Goal: Complete application form

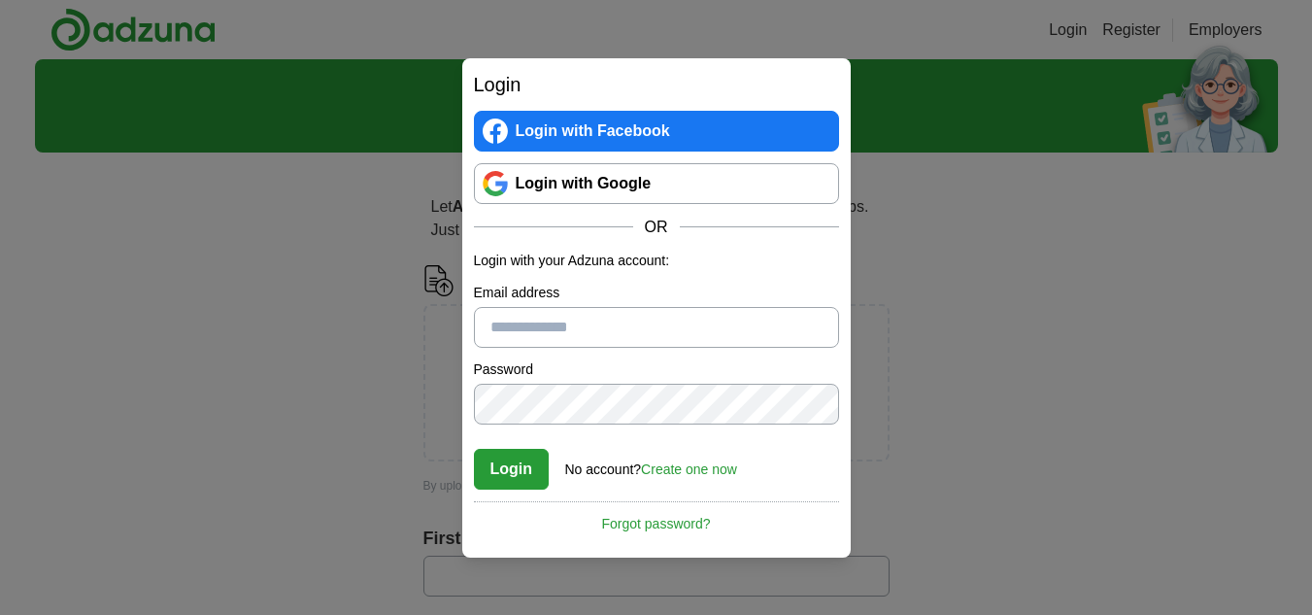
click at [207, 440] on div "Login Login with Facebook Login with Google OR Login with your Adzuna account: …" at bounding box center [656, 307] width 1312 height 615
click at [622, 307] on input "Email address" at bounding box center [656, 327] width 365 height 41
click at [697, 466] on link "Create one now" at bounding box center [689, 469] width 96 height 16
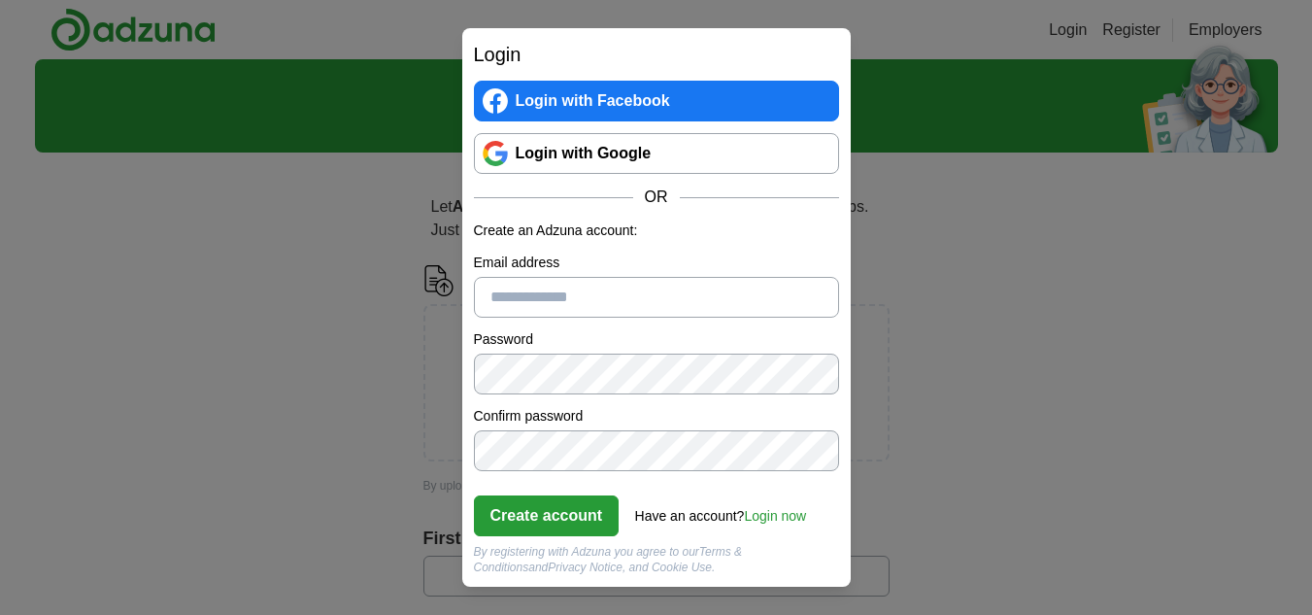
click at [536, 304] on input "Email address" at bounding box center [656, 297] width 365 height 41
type input "**********"
click at [387, 374] on div "**********" at bounding box center [656, 307] width 1312 height 615
click at [533, 511] on button "Create account" at bounding box center [547, 515] width 146 height 41
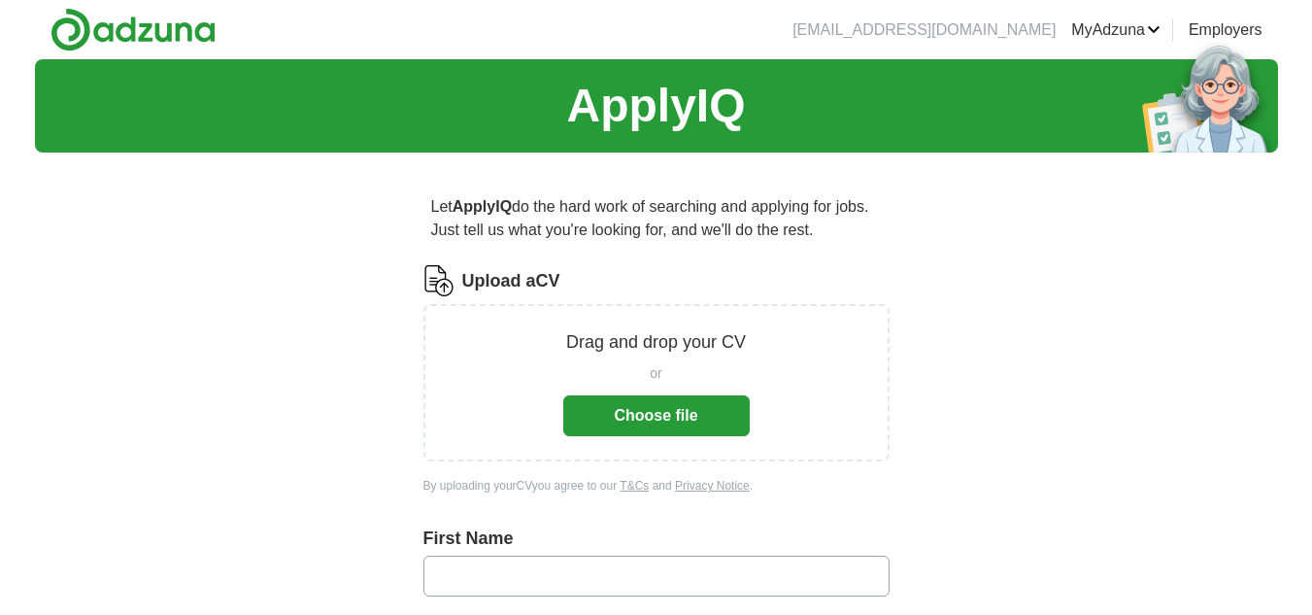
click at [738, 407] on button "Choose file" at bounding box center [656, 415] width 186 height 41
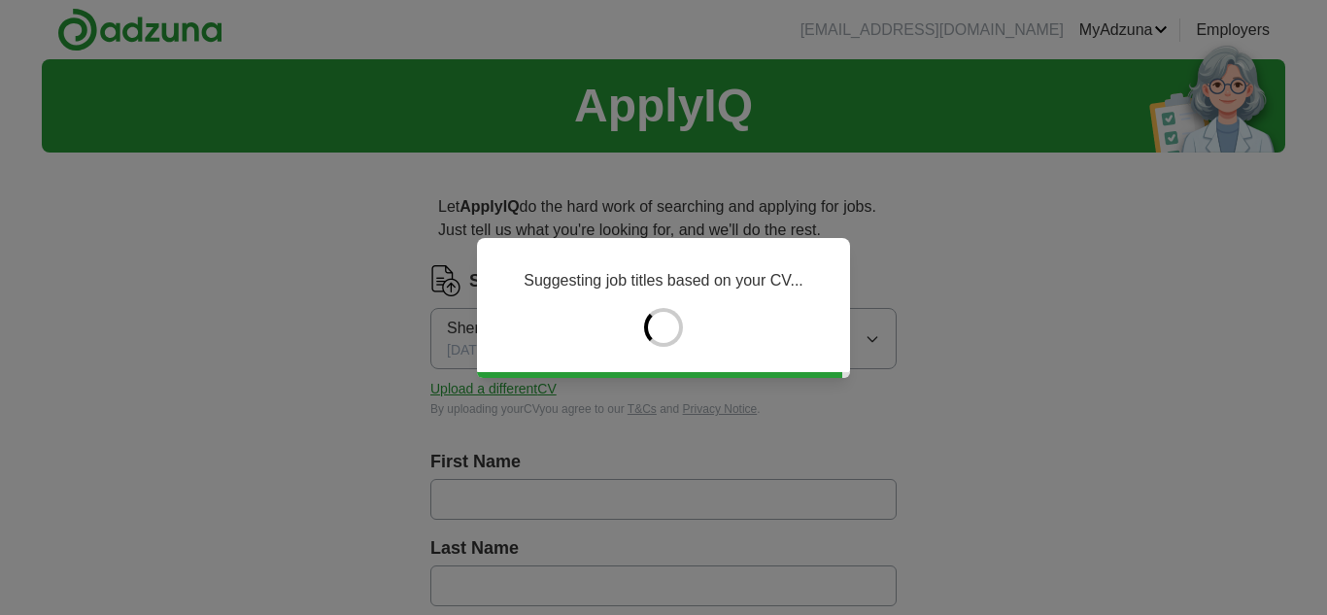
type input "*******"
type input "******"
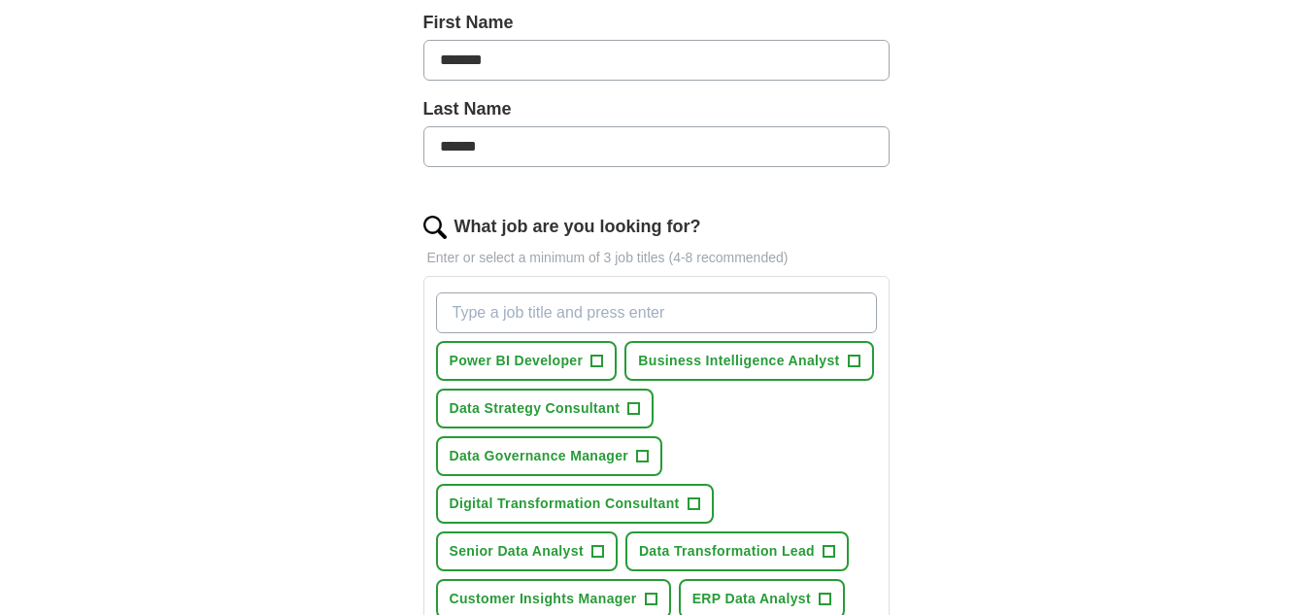
scroll to position [486, 0]
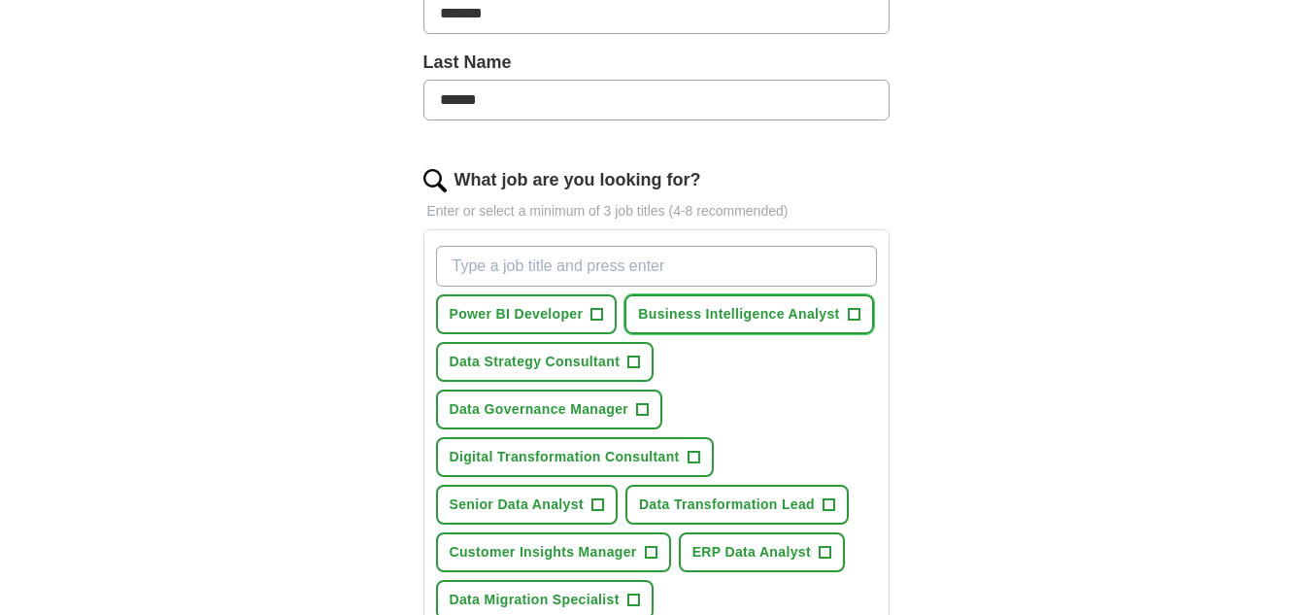
click at [855, 310] on span "+" at bounding box center [854, 315] width 12 height 16
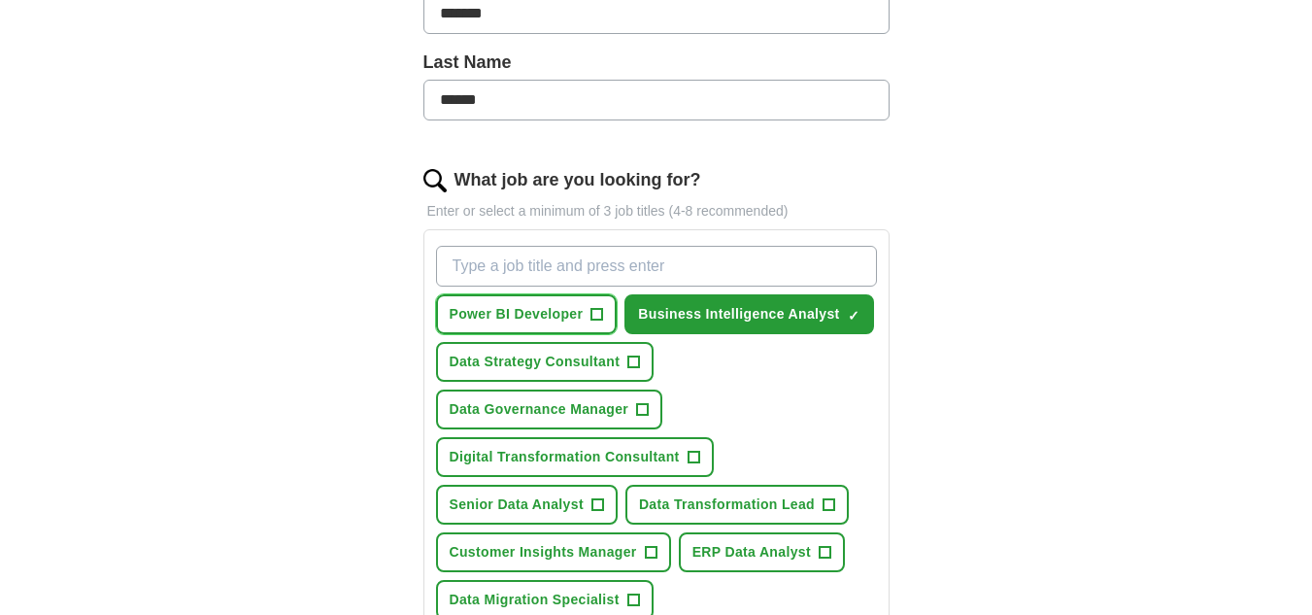
click at [591, 319] on span "+" at bounding box center [597, 315] width 12 height 16
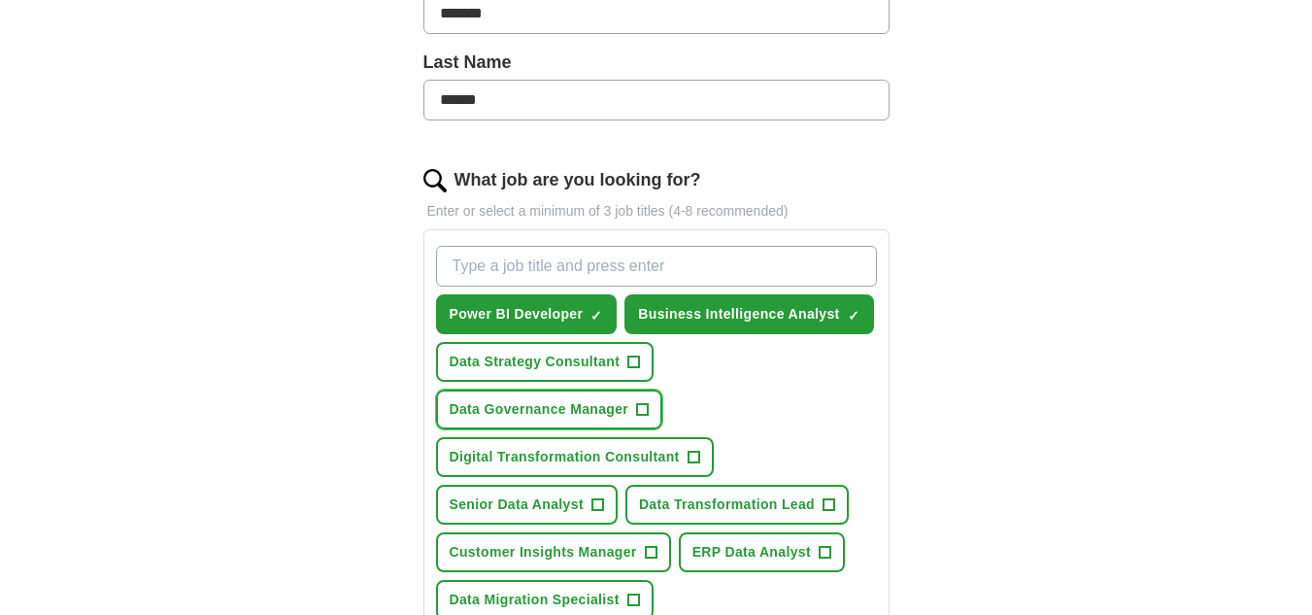
click at [644, 414] on span "+" at bounding box center [643, 410] width 12 height 16
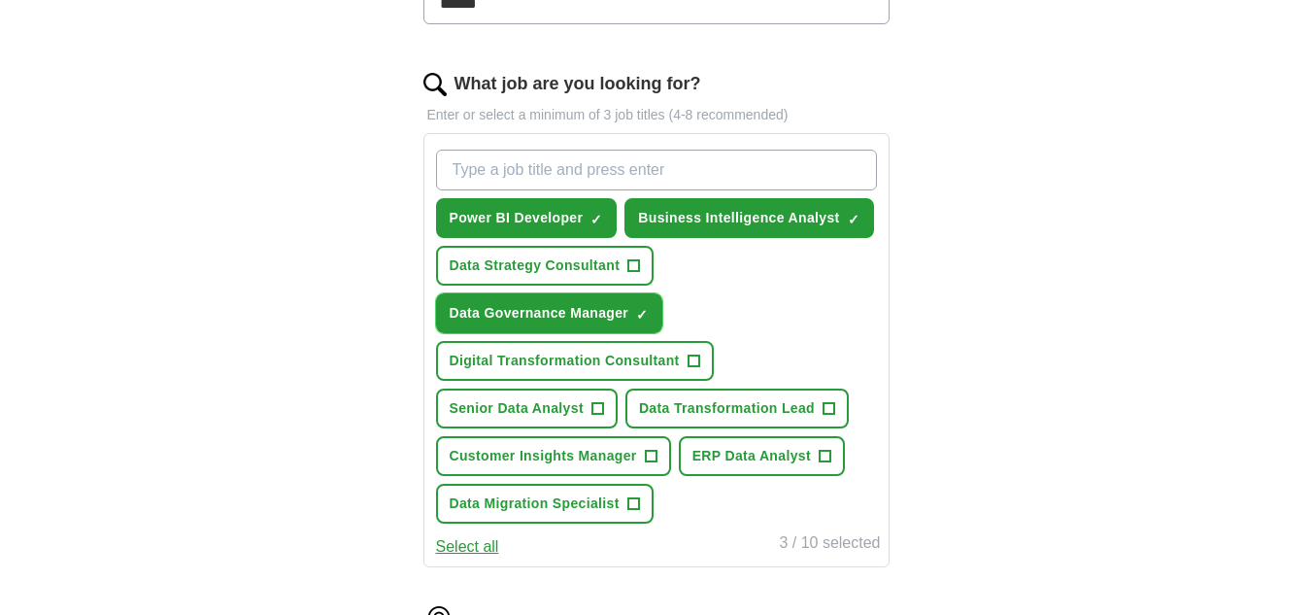
scroll to position [583, 0]
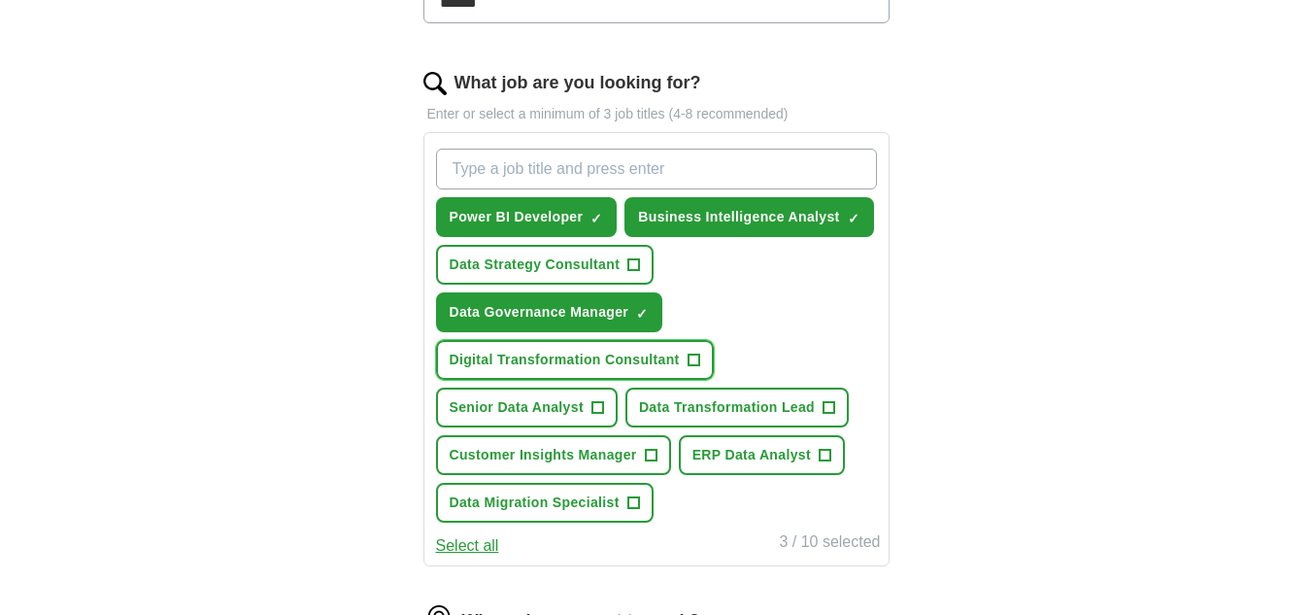
click at [692, 355] on span "+" at bounding box center [694, 361] width 12 height 16
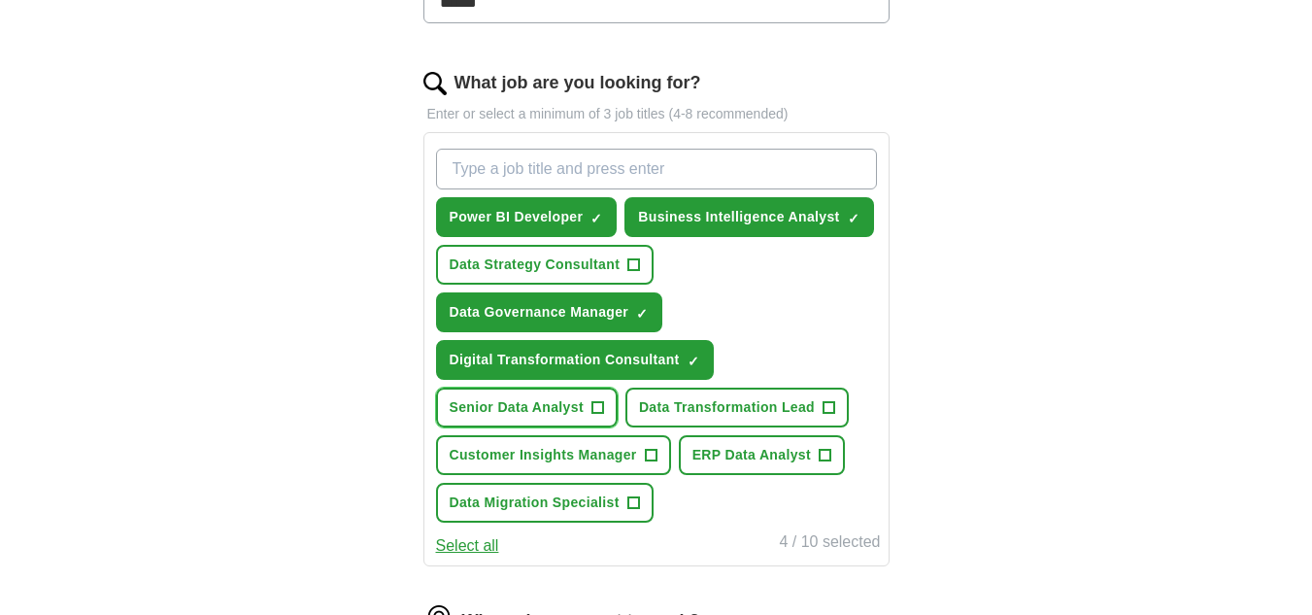
click at [602, 404] on span "+" at bounding box center [597, 408] width 12 height 16
click at [832, 407] on span "+" at bounding box center [830, 408] width 12 height 16
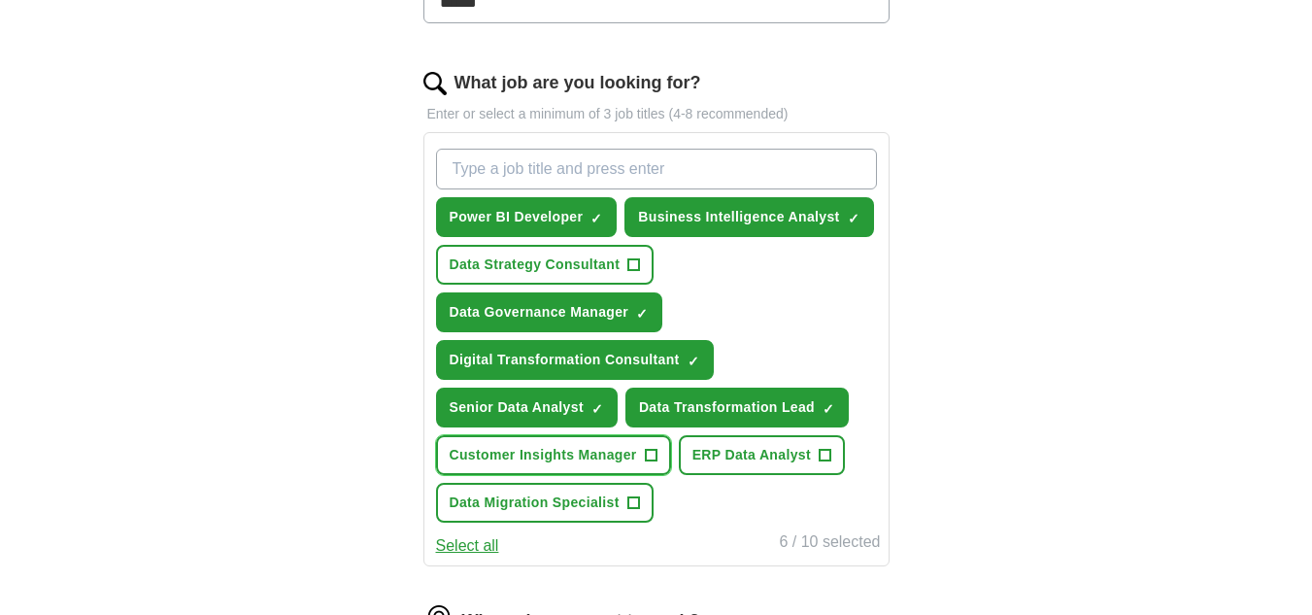
click at [666, 455] on button "Customer Insights Manager +" at bounding box center [553, 455] width 235 height 40
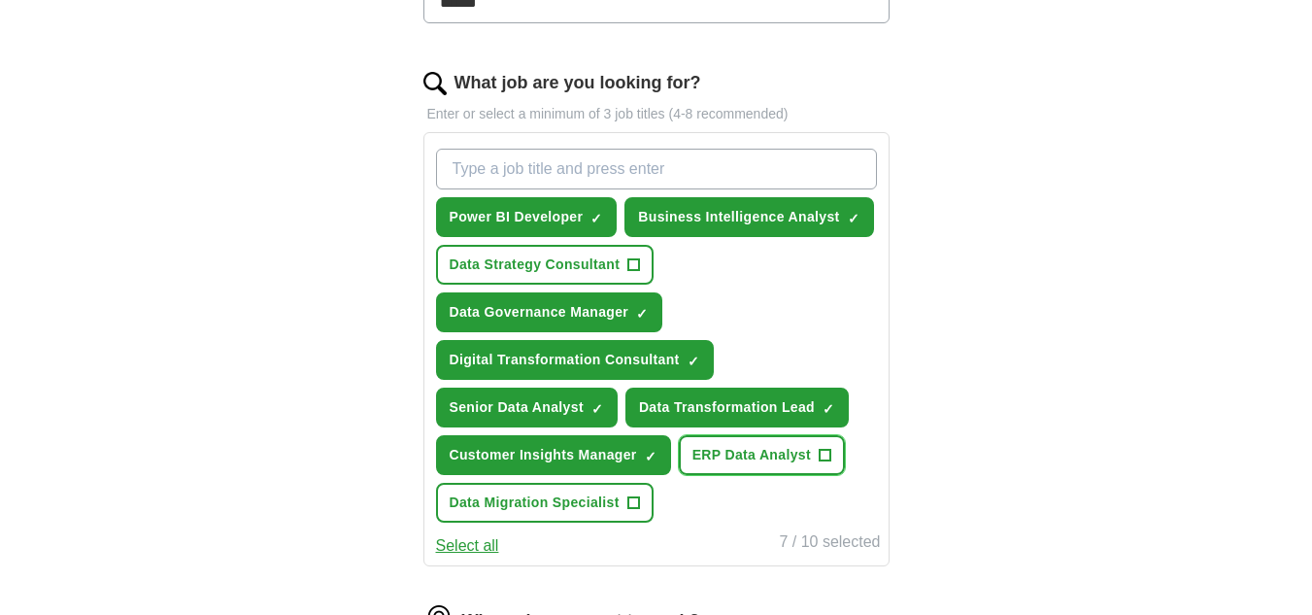
click at [822, 456] on span "+" at bounding box center [825, 456] width 12 height 16
click at [456, 551] on button "Select all" at bounding box center [467, 545] width 63 height 23
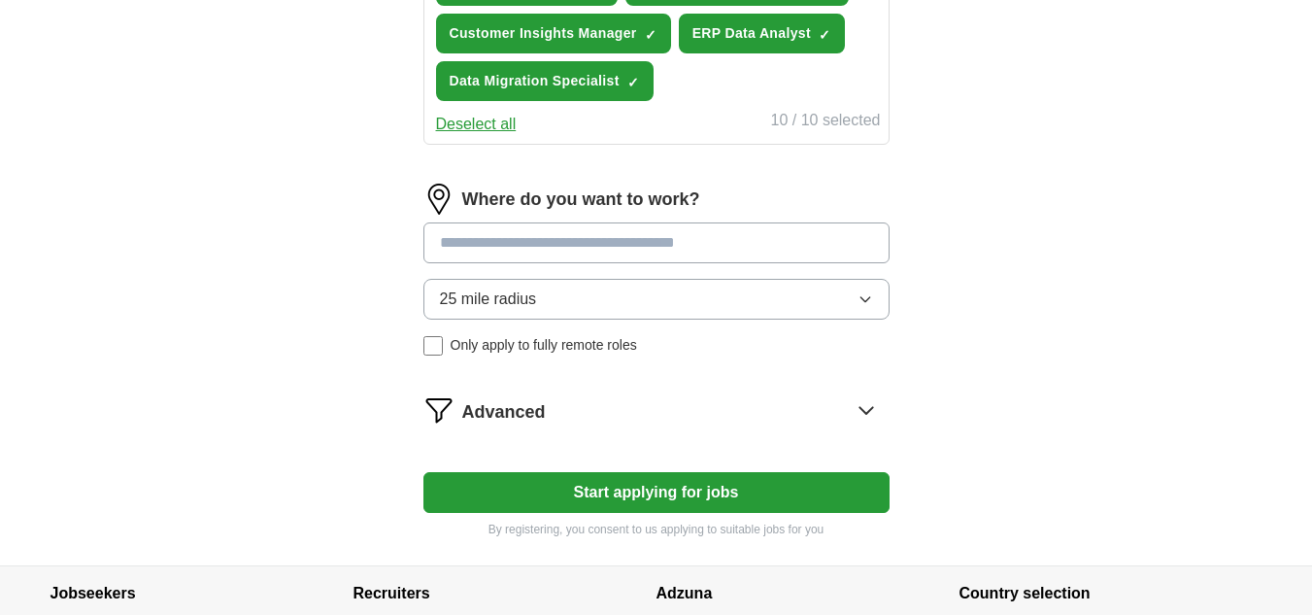
scroll to position [1068, 0]
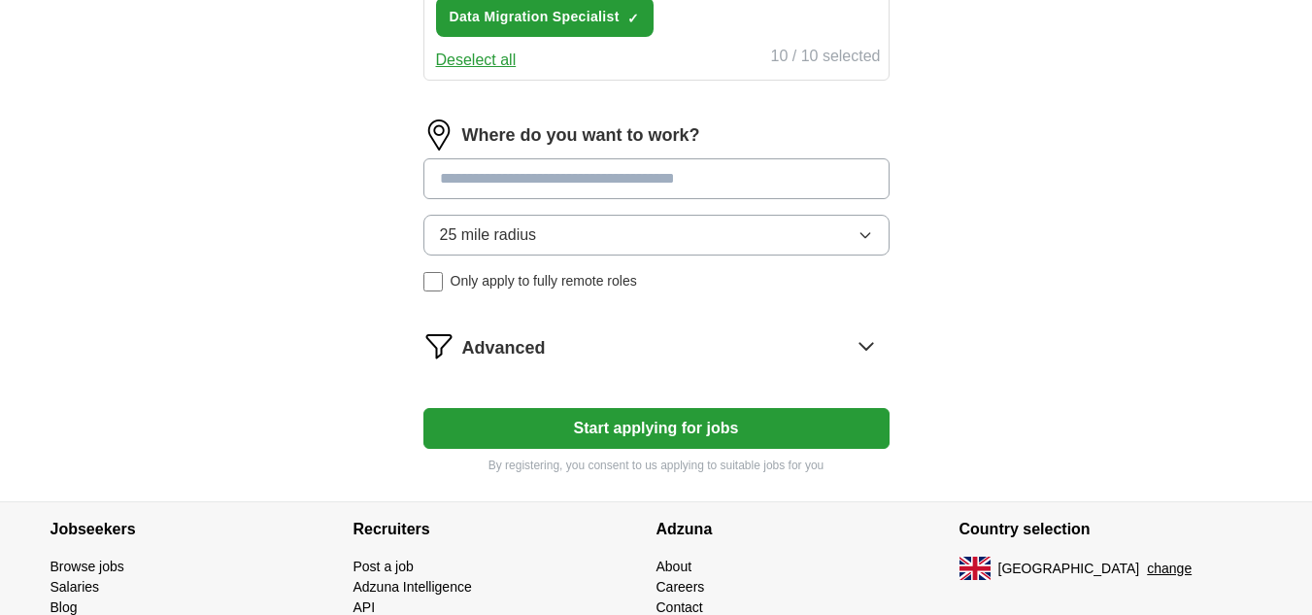
click at [604, 170] on input at bounding box center [656, 178] width 466 height 41
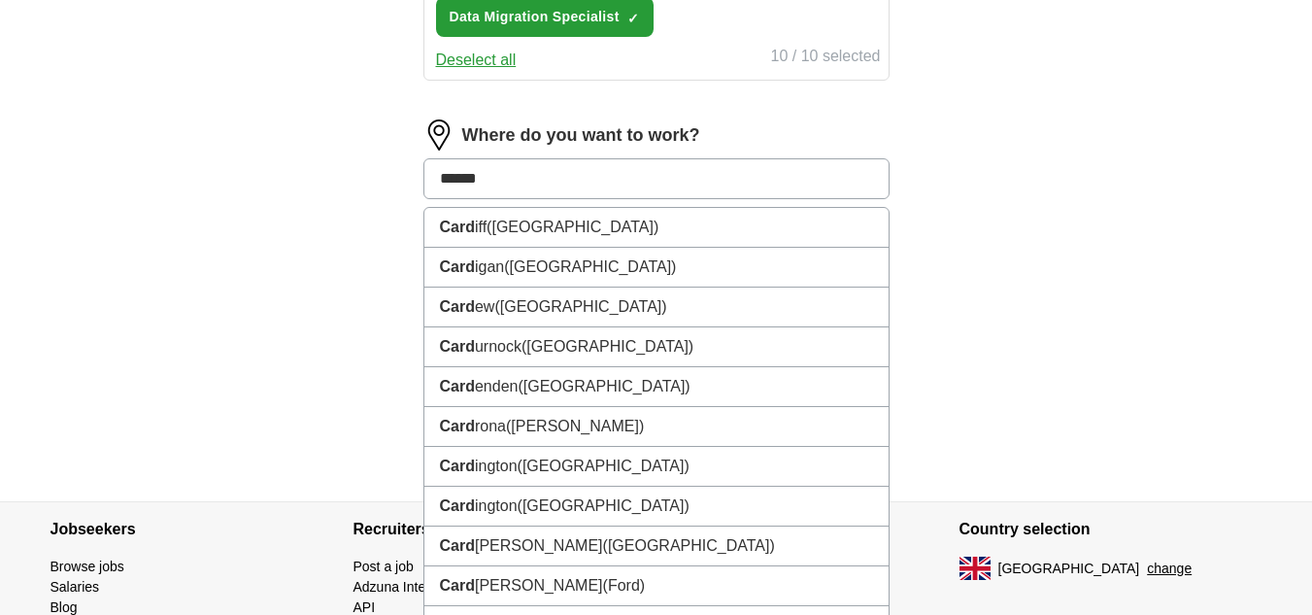
type input "*******"
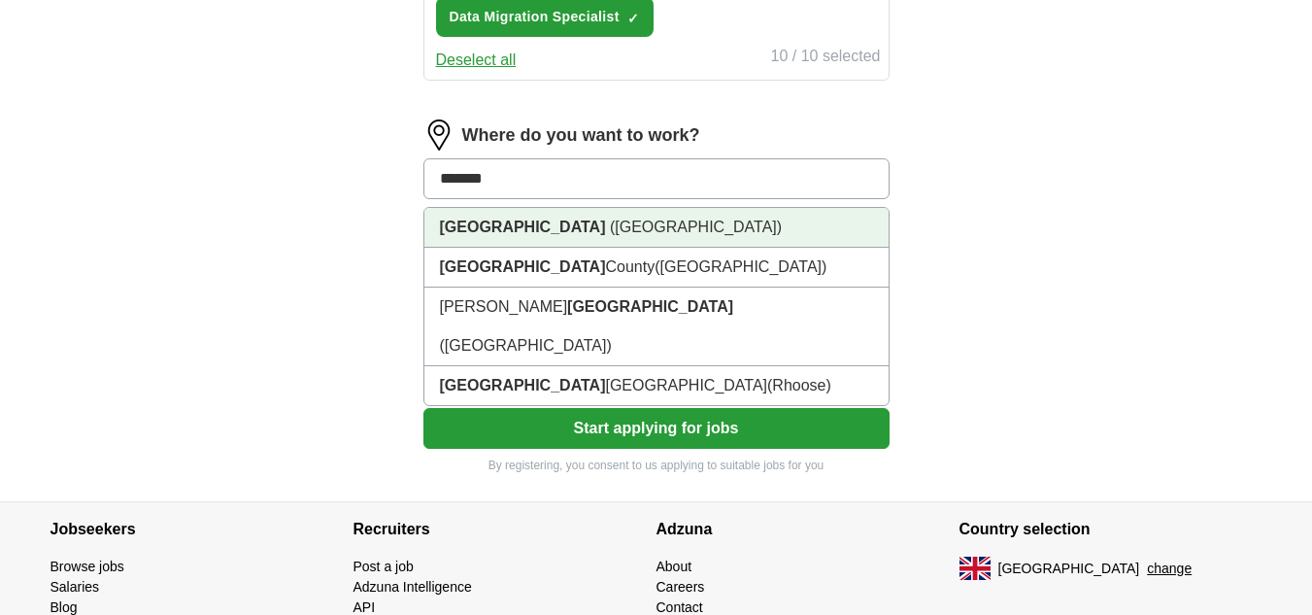
click at [605, 223] on li "[GEOGRAPHIC_DATA] ([GEOGRAPHIC_DATA])" at bounding box center [656, 228] width 464 height 40
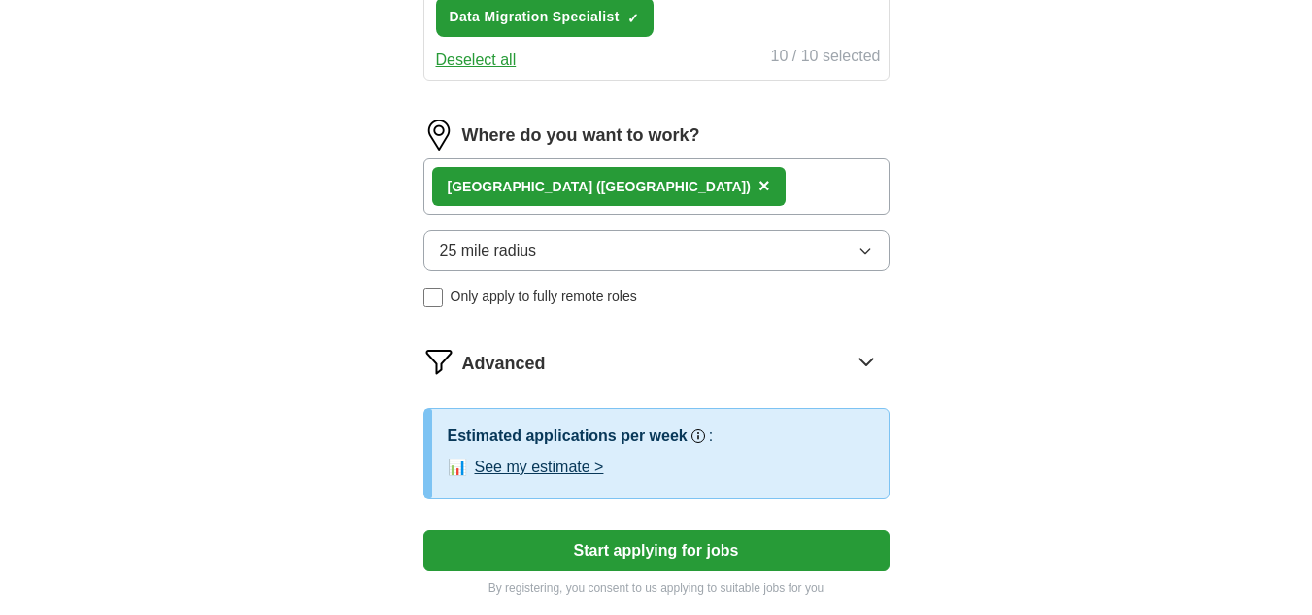
click at [626, 244] on button "25 mile radius" at bounding box center [656, 250] width 466 height 41
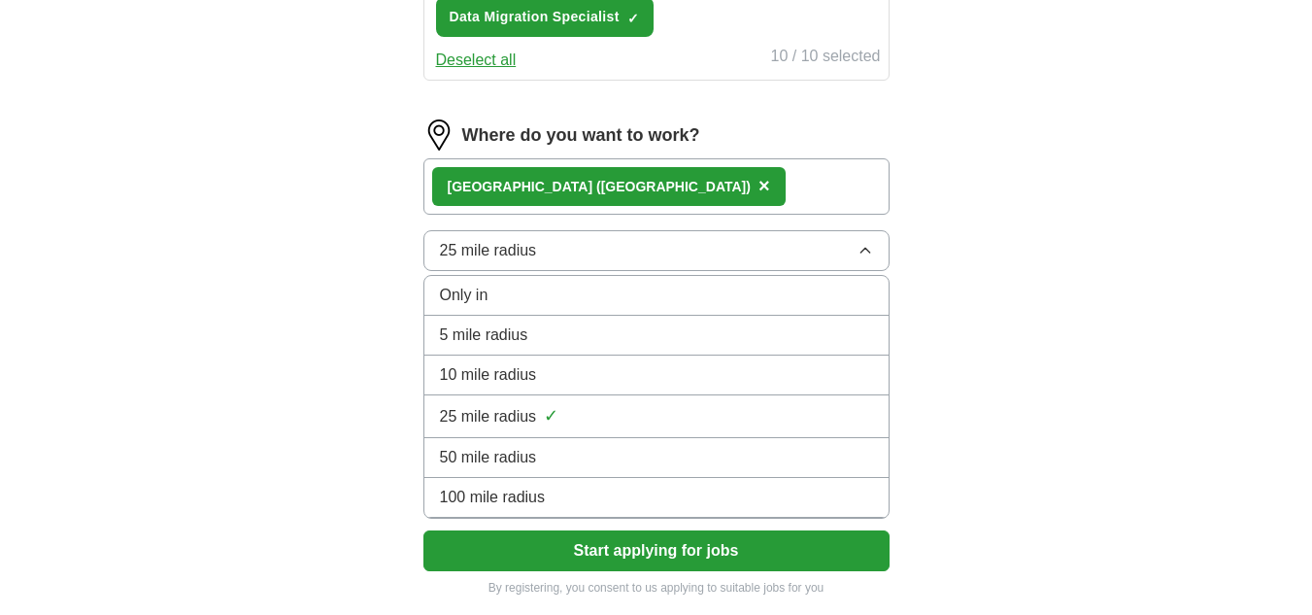
click at [568, 456] on div "50 mile radius" at bounding box center [656, 457] width 433 height 23
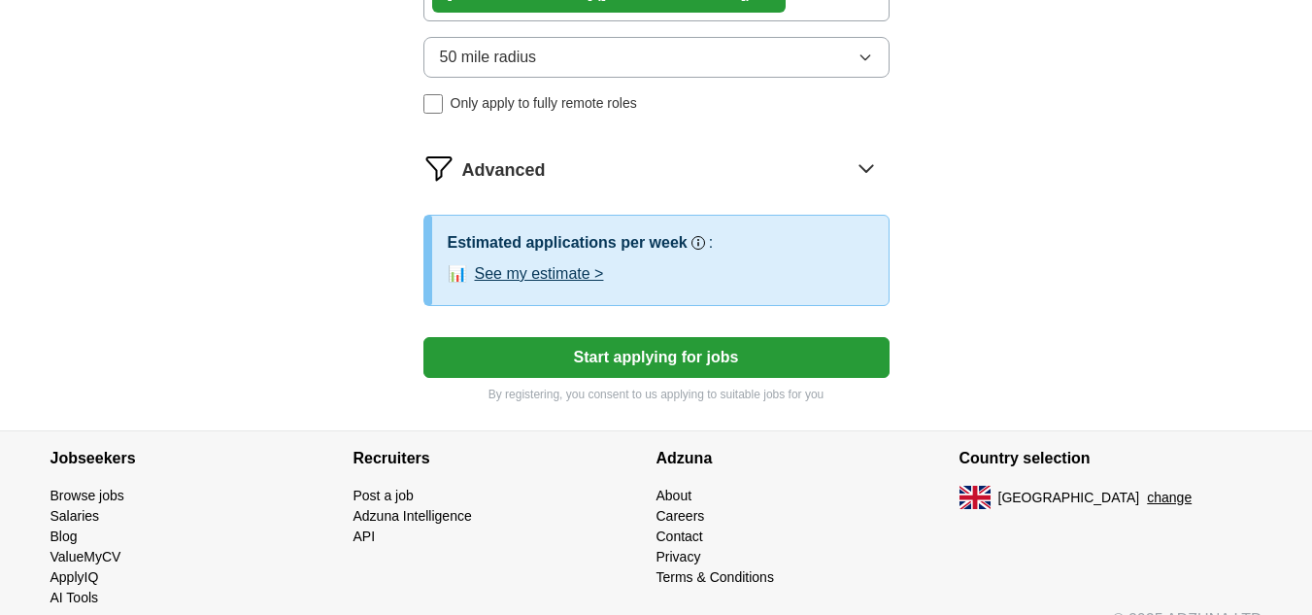
scroll to position [1262, 0]
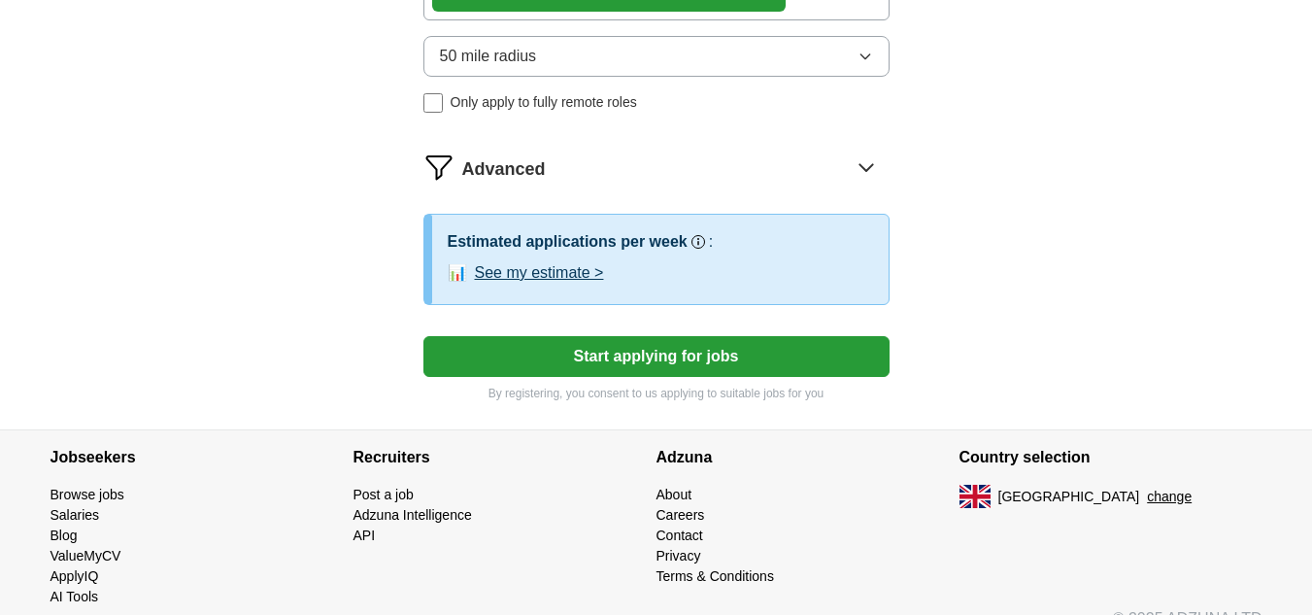
click at [867, 163] on icon at bounding box center [866, 166] width 31 height 31
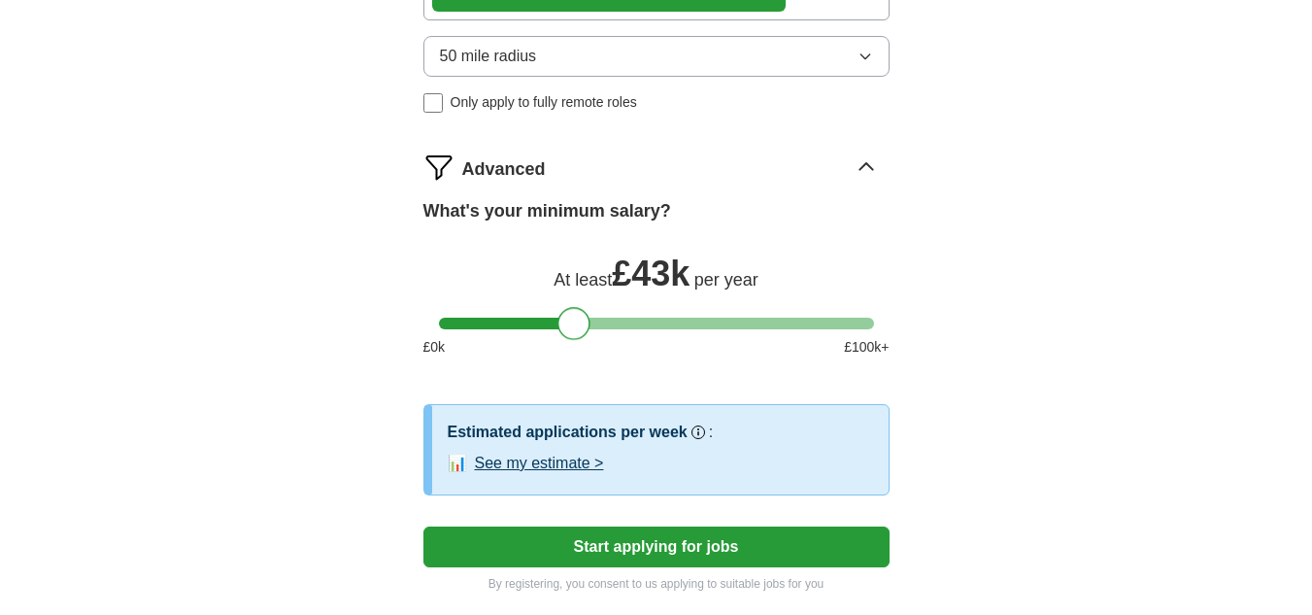
drag, startPoint x: 465, startPoint y: 325, endPoint x: 585, endPoint y: 323, distance: 119.5
click at [585, 323] on div at bounding box center [573, 323] width 33 height 33
click at [567, 325] on div at bounding box center [569, 323] width 33 height 33
click at [690, 535] on button "Start applying for jobs" at bounding box center [656, 546] width 466 height 41
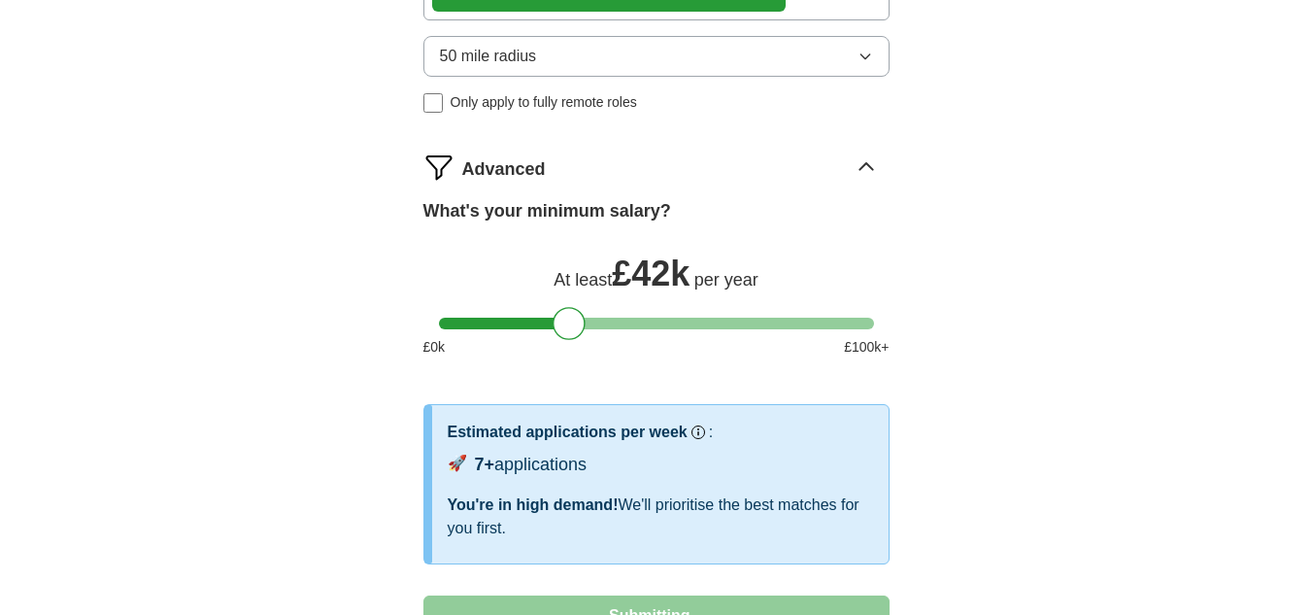
select select "**"
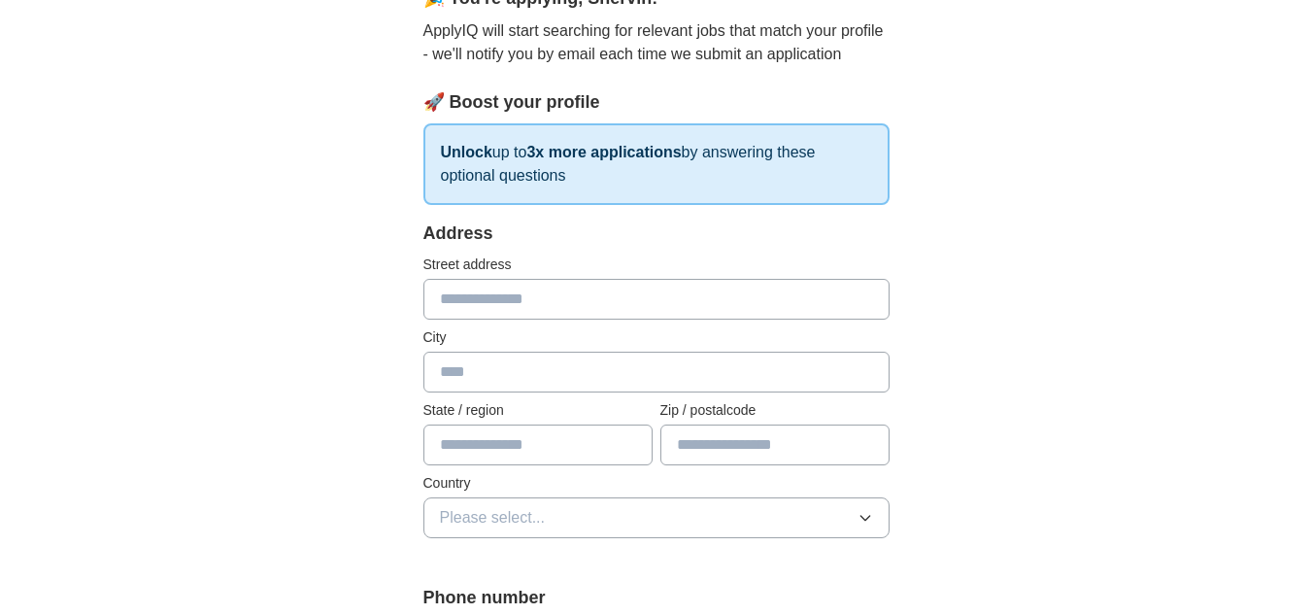
scroll to position [141, 0]
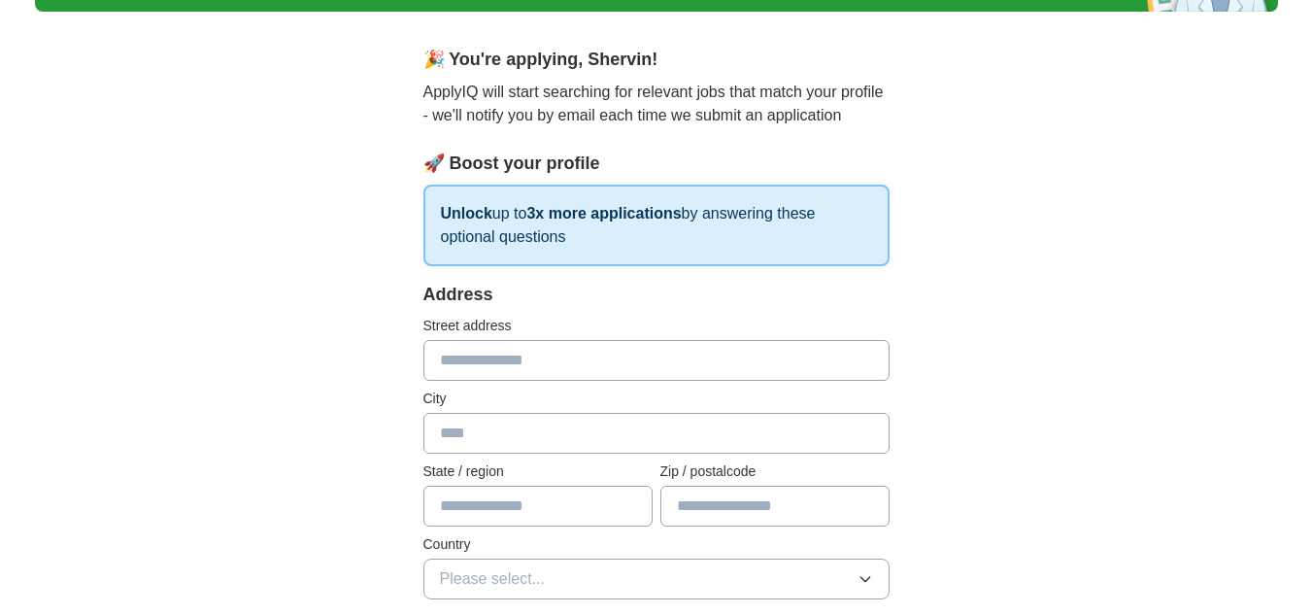
click at [484, 375] on input "text" at bounding box center [656, 360] width 466 height 41
drag, startPoint x: 516, startPoint y: 364, endPoint x: 208, endPoint y: 359, distance: 307.9
paste input "*********"
type input "**********"
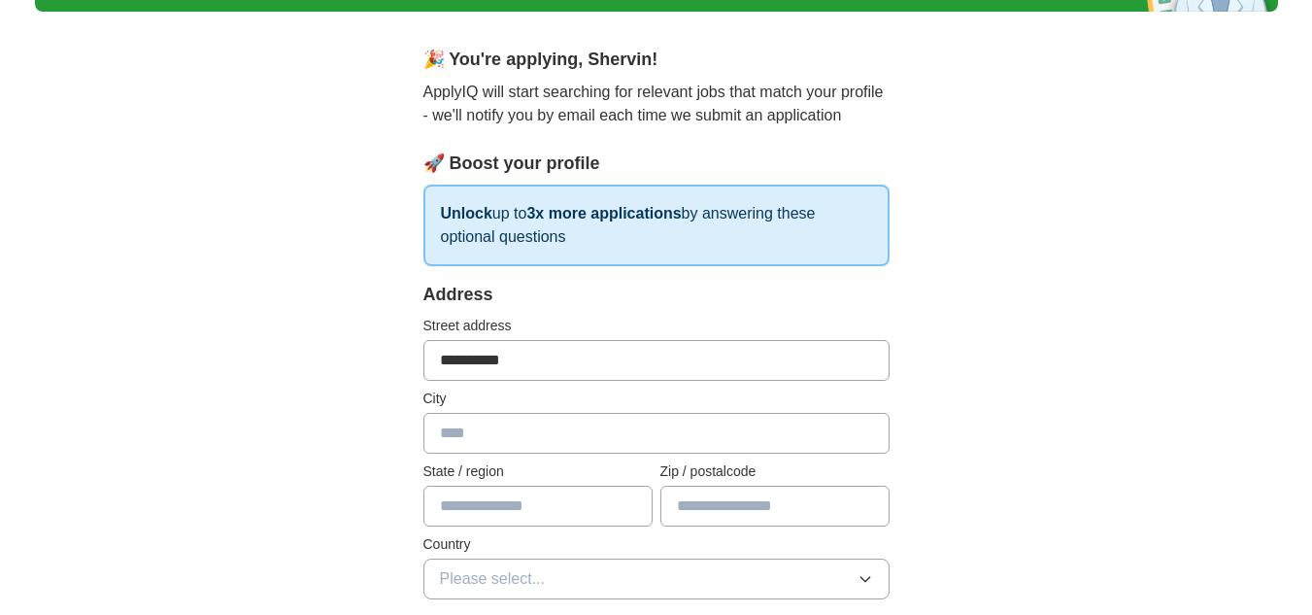
click at [515, 419] on input "text" at bounding box center [656, 433] width 466 height 41
type input "******"
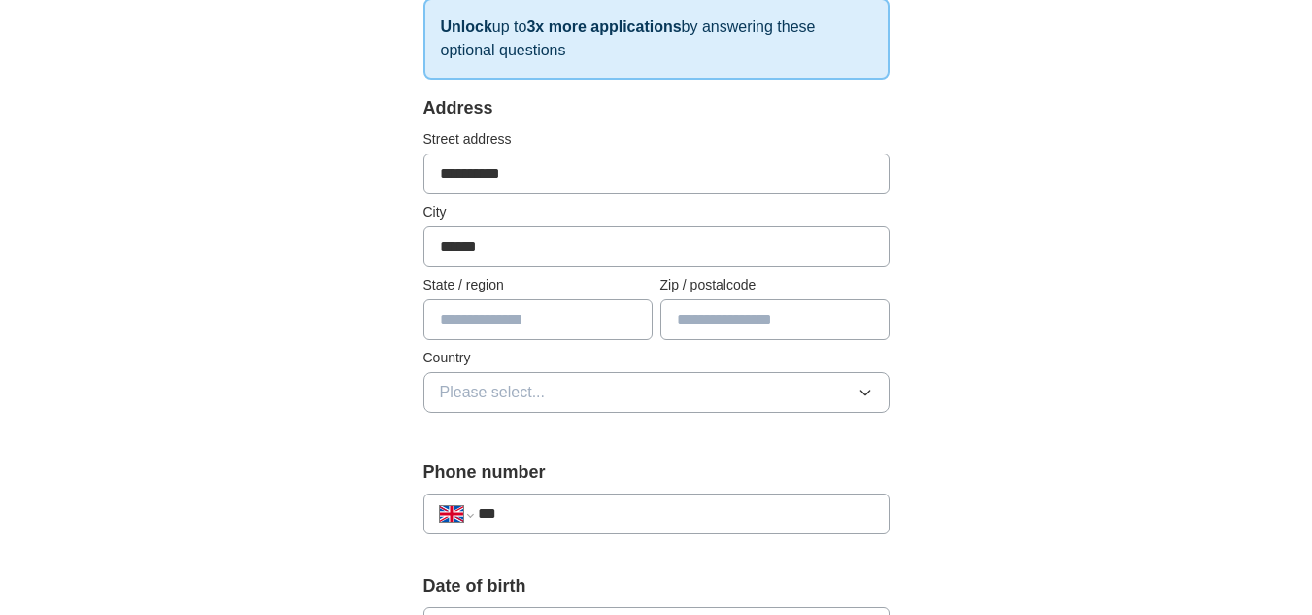
scroll to position [335, 0]
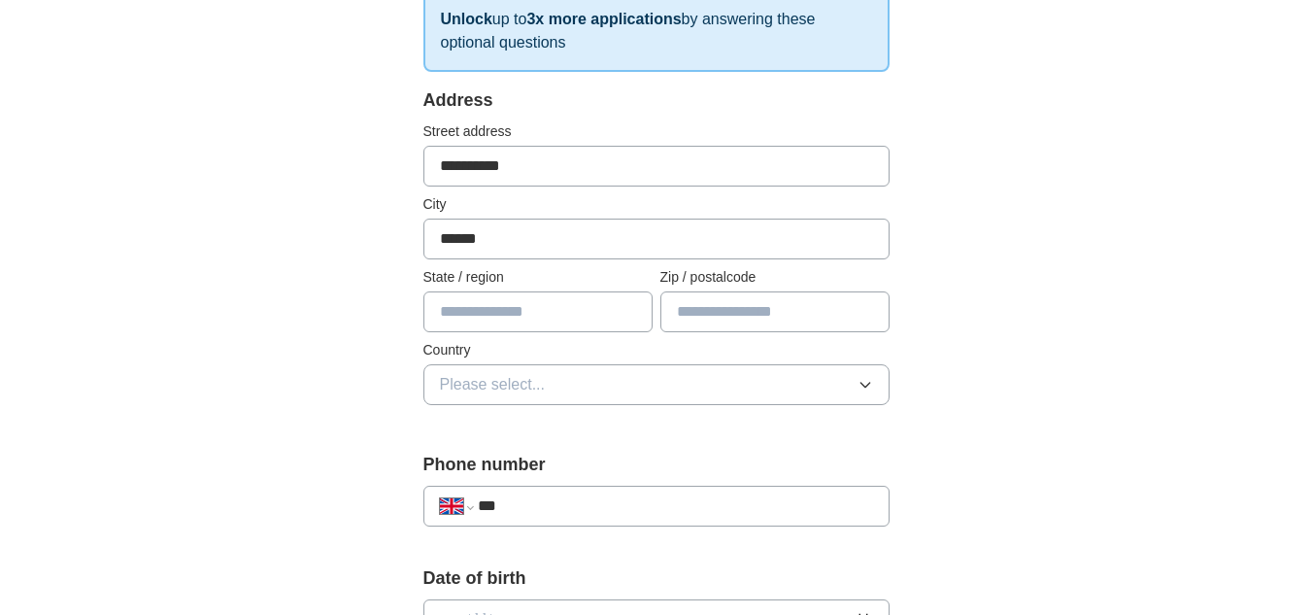
click at [534, 299] on input "text" at bounding box center [537, 311] width 229 height 41
click at [868, 385] on icon "button" at bounding box center [864, 385] width 9 height 5
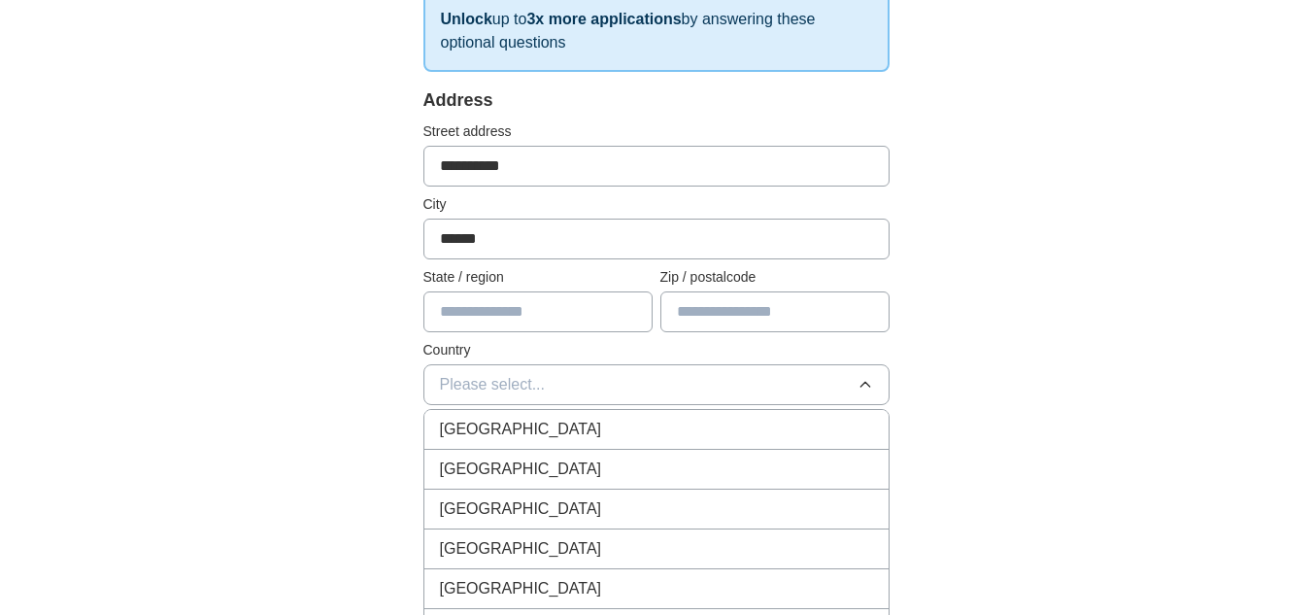
click at [537, 442] on li "[GEOGRAPHIC_DATA]" at bounding box center [656, 430] width 464 height 40
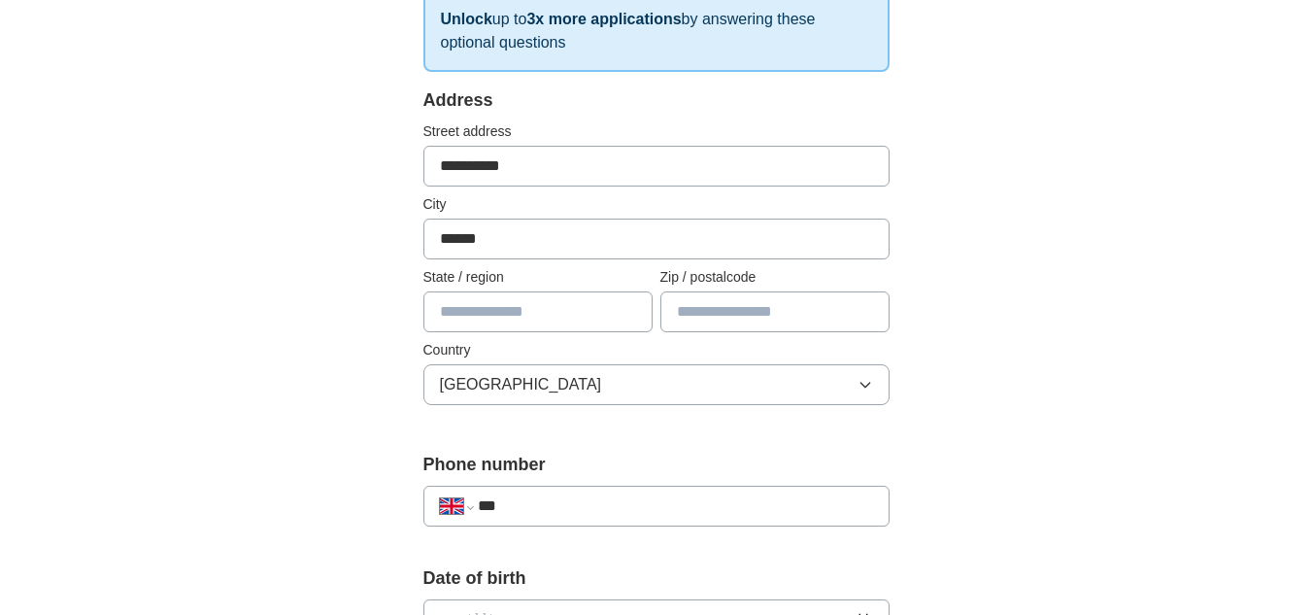
click at [530, 325] on input "text" at bounding box center [537, 311] width 229 height 41
click at [757, 300] on input "text" at bounding box center [774, 311] width 229 height 41
drag, startPoint x: 686, startPoint y: 312, endPoint x: 518, endPoint y: 317, distance: 168.1
click at [518, 317] on div "State / region Zip / postalcode ********" at bounding box center [656, 299] width 466 height 65
type input "********"
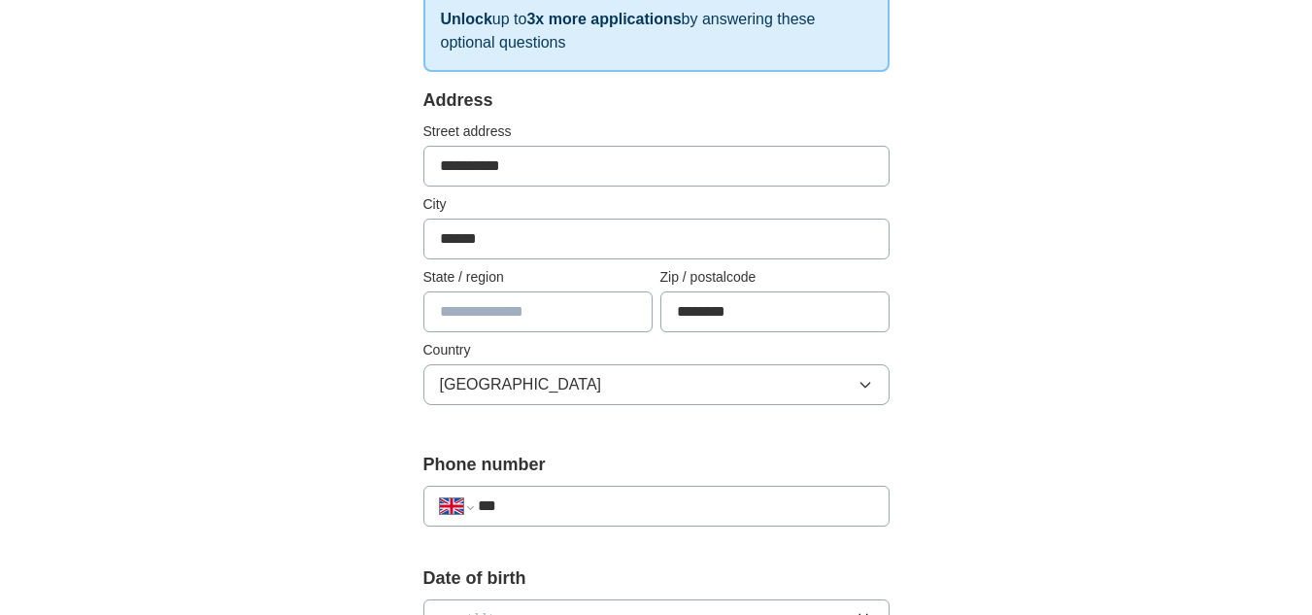
click at [990, 335] on div "**********" at bounding box center [656, 595] width 1243 height 1742
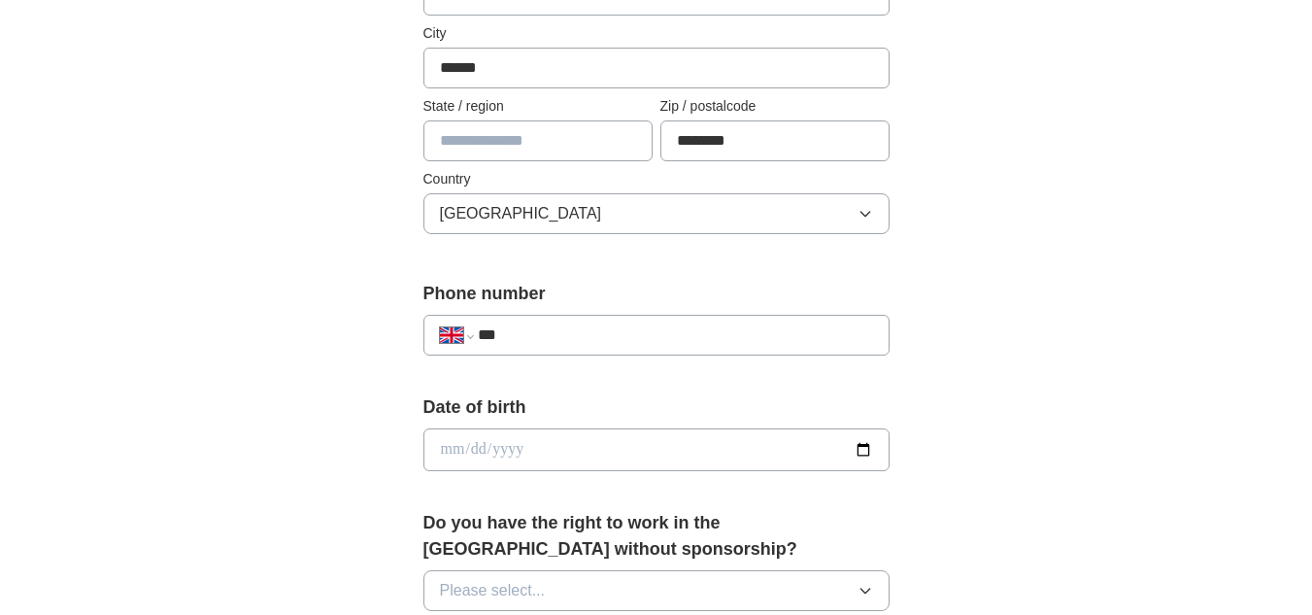
scroll to position [723, 0]
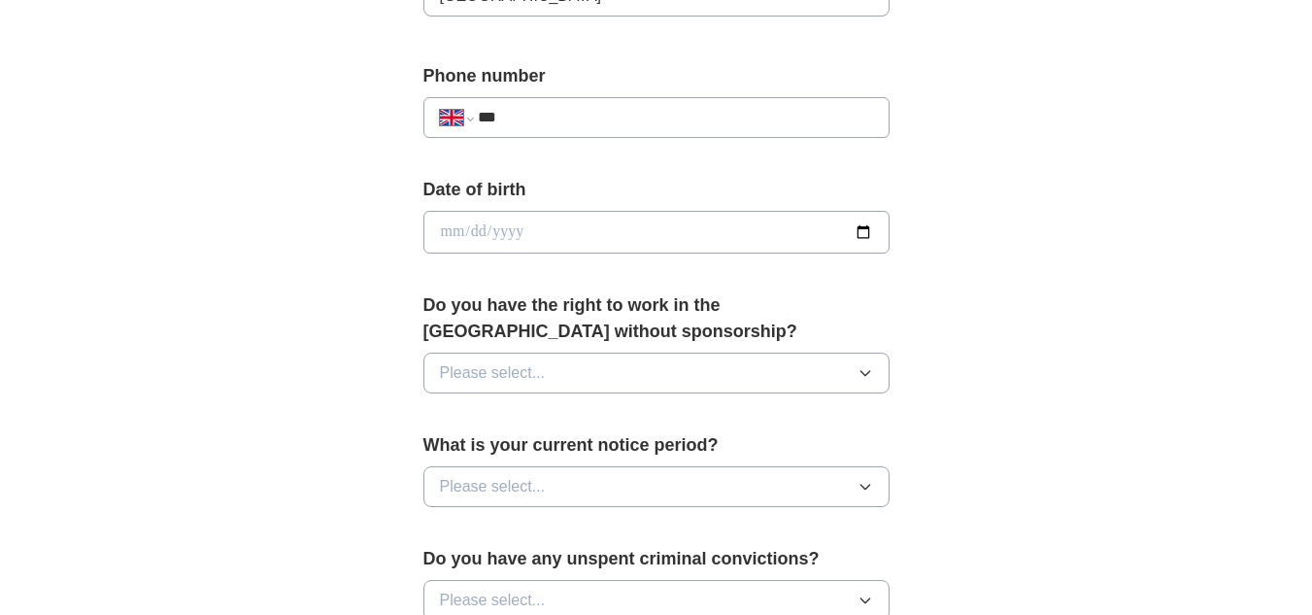
click at [863, 228] on input "date" at bounding box center [656, 232] width 466 height 43
type input "**********"
click at [556, 371] on button "Please select..." at bounding box center [656, 373] width 466 height 41
click at [510, 464] on div "No" at bounding box center [656, 457] width 433 height 23
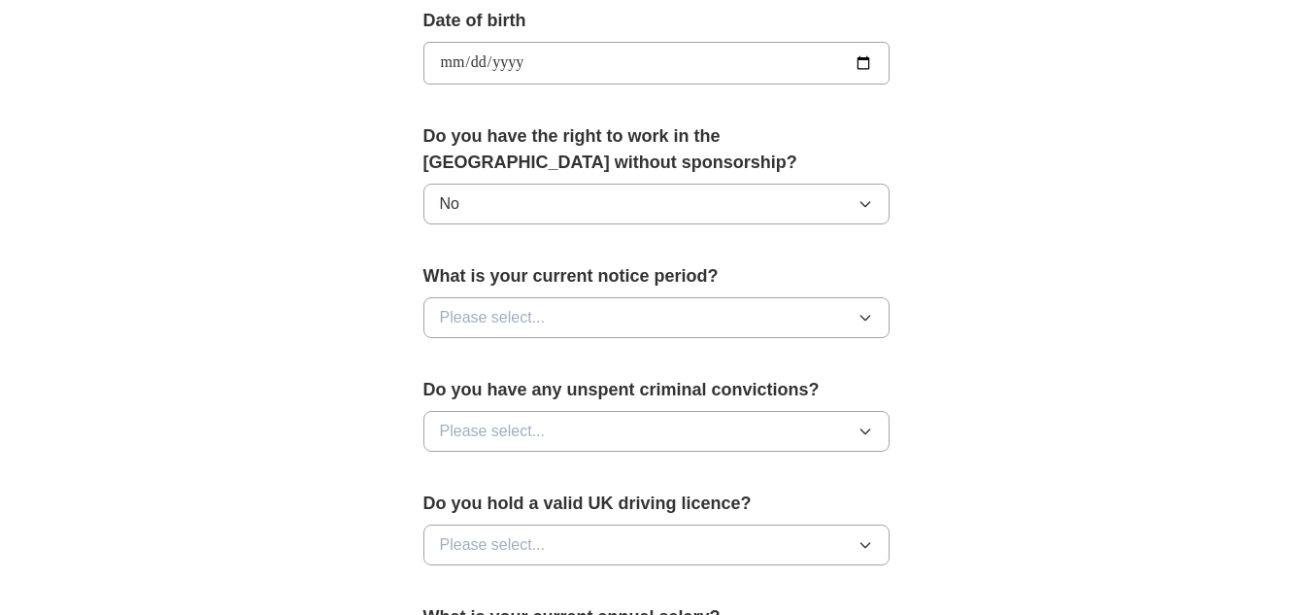
scroll to position [918, 0]
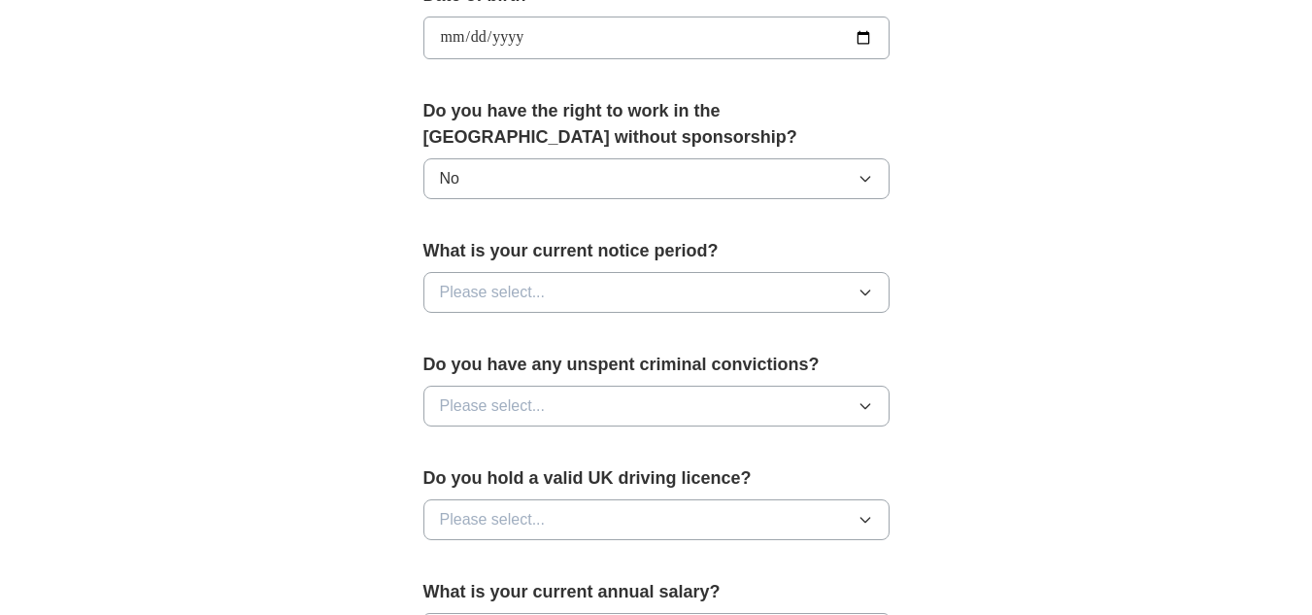
click at [863, 290] on icon "button" at bounding box center [866, 293] width 16 height 16
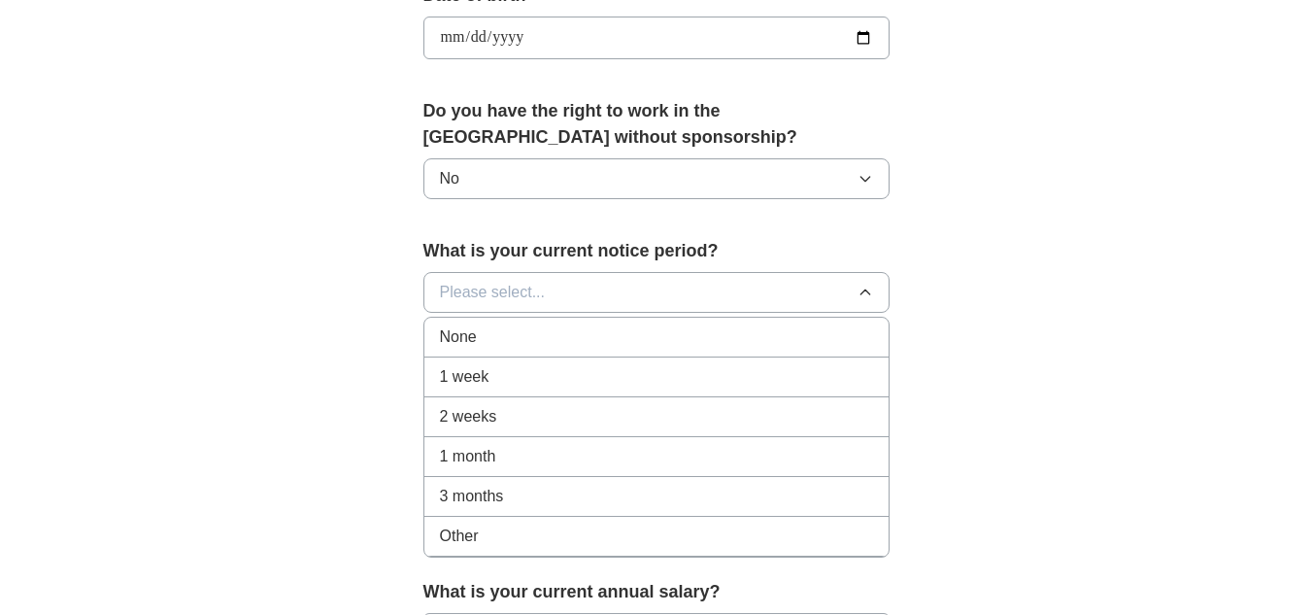
click at [512, 410] on div "2 weeks" at bounding box center [656, 416] width 433 height 23
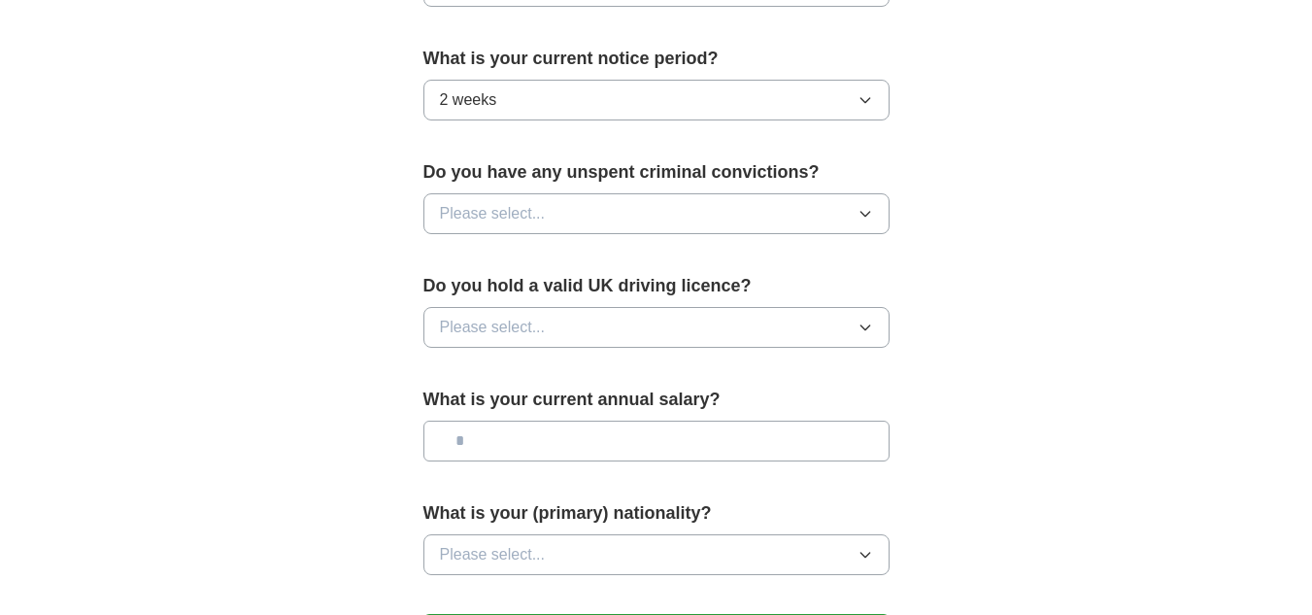
scroll to position [1112, 0]
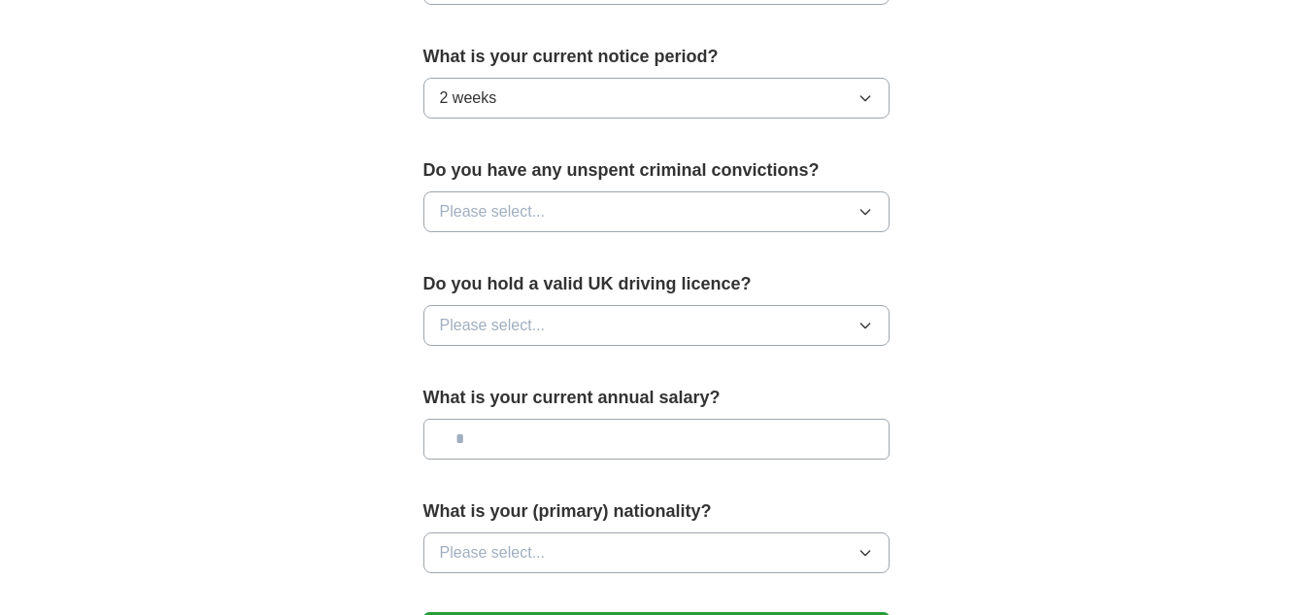
click at [755, 207] on button "Please select..." at bounding box center [656, 211] width 466 height 41
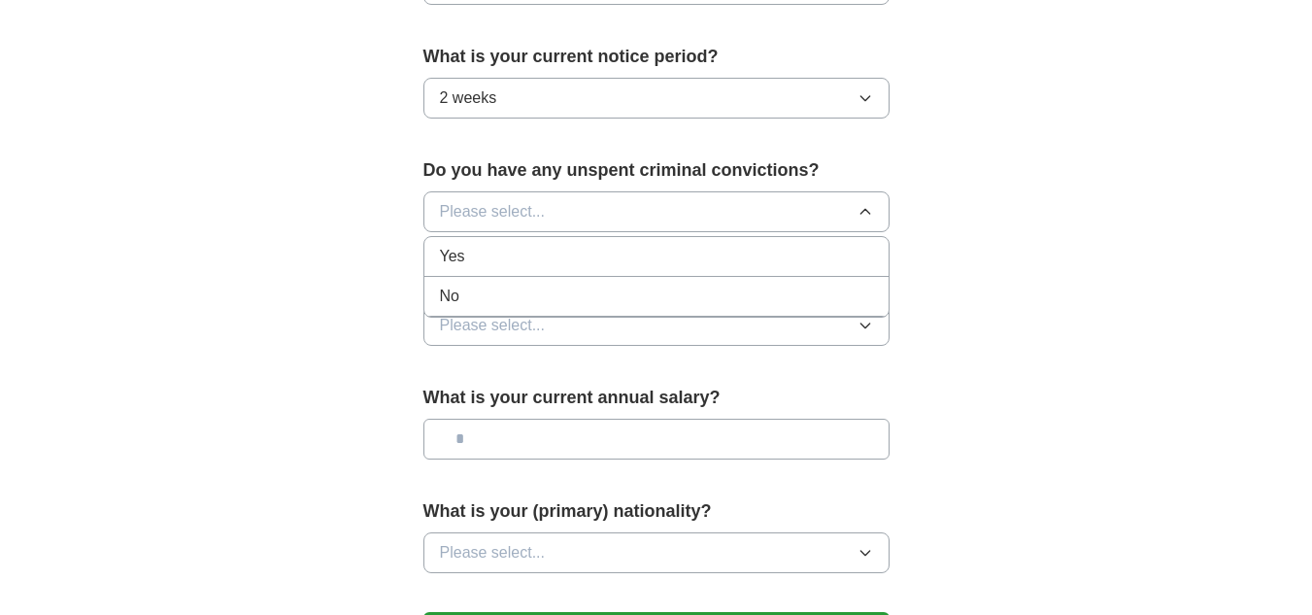
click at [508, 292] on div "No" at bounding box center [656, 296] width 433 height 23
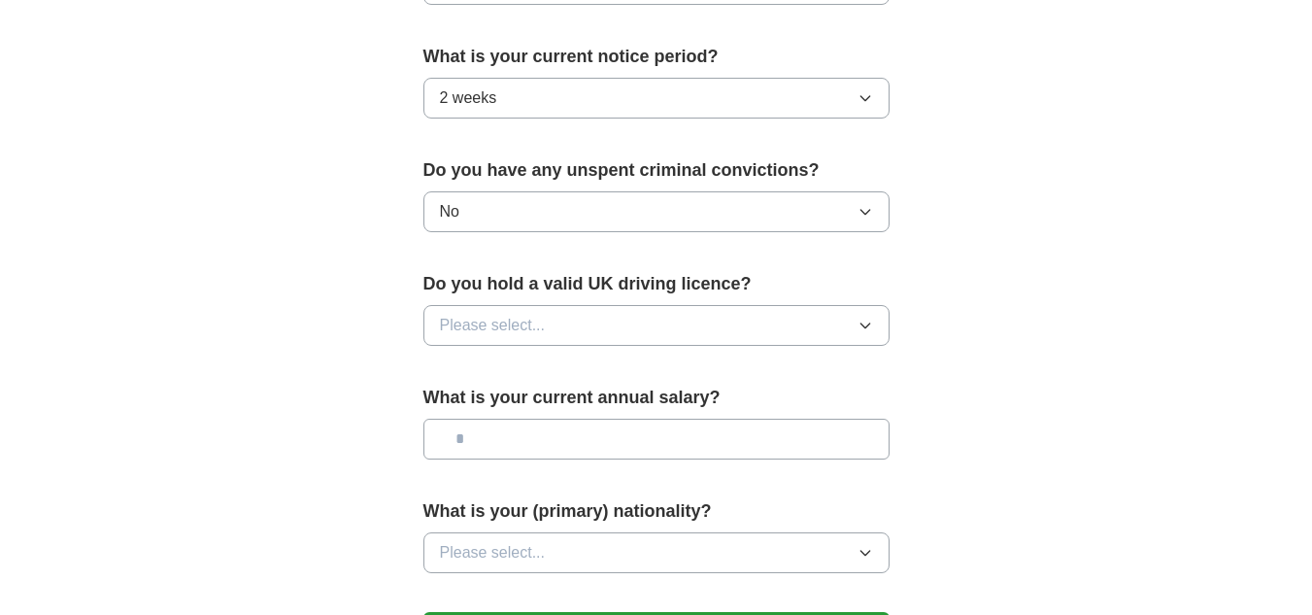
click at [514, 328] on span "Please select..." at bounding box center [493, 325] width 106 height 23
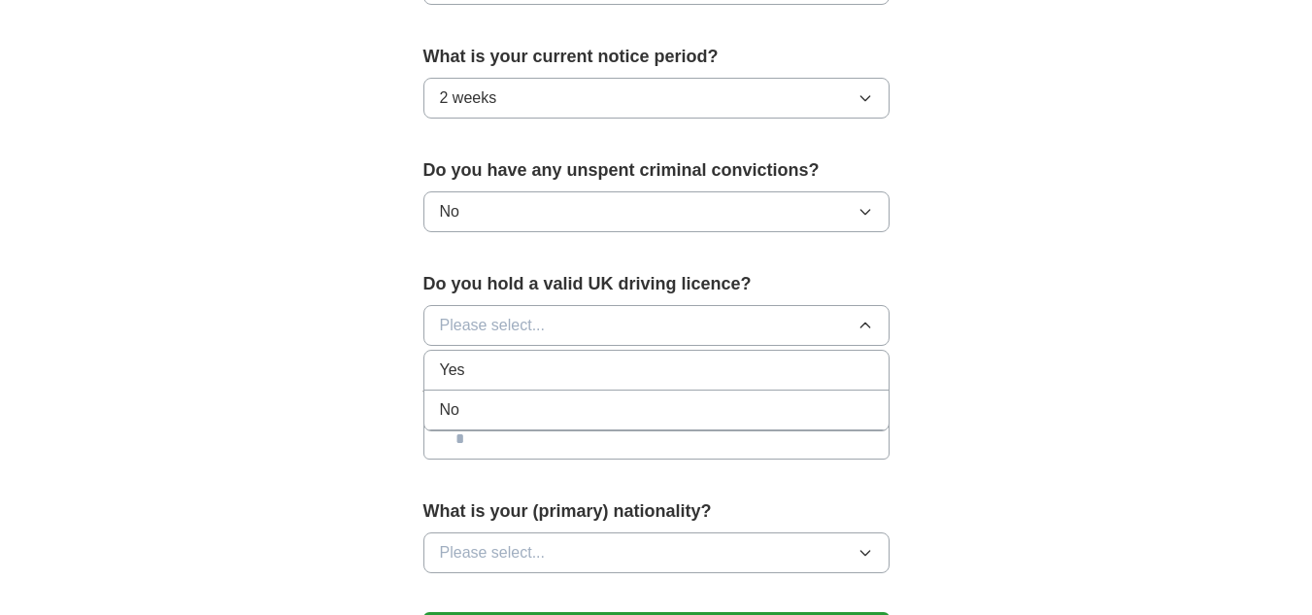
click at [470, 375] on div "Yes" at bounding box center [656, 369] width 433 height 23
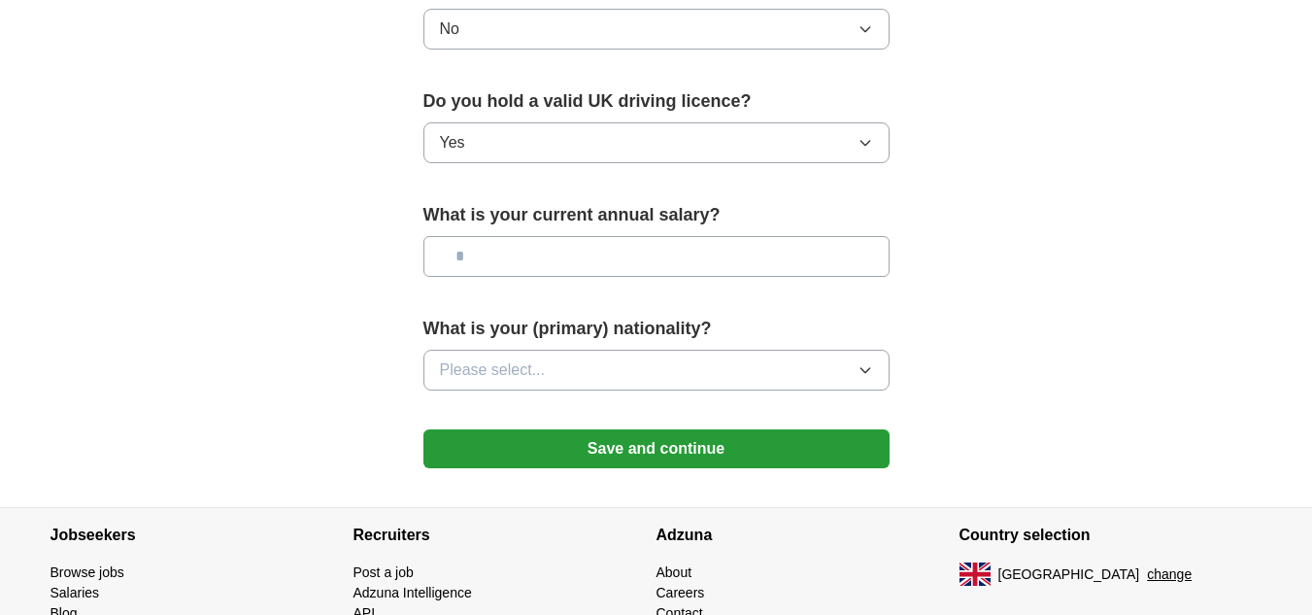
scroll to position [1306, 0]
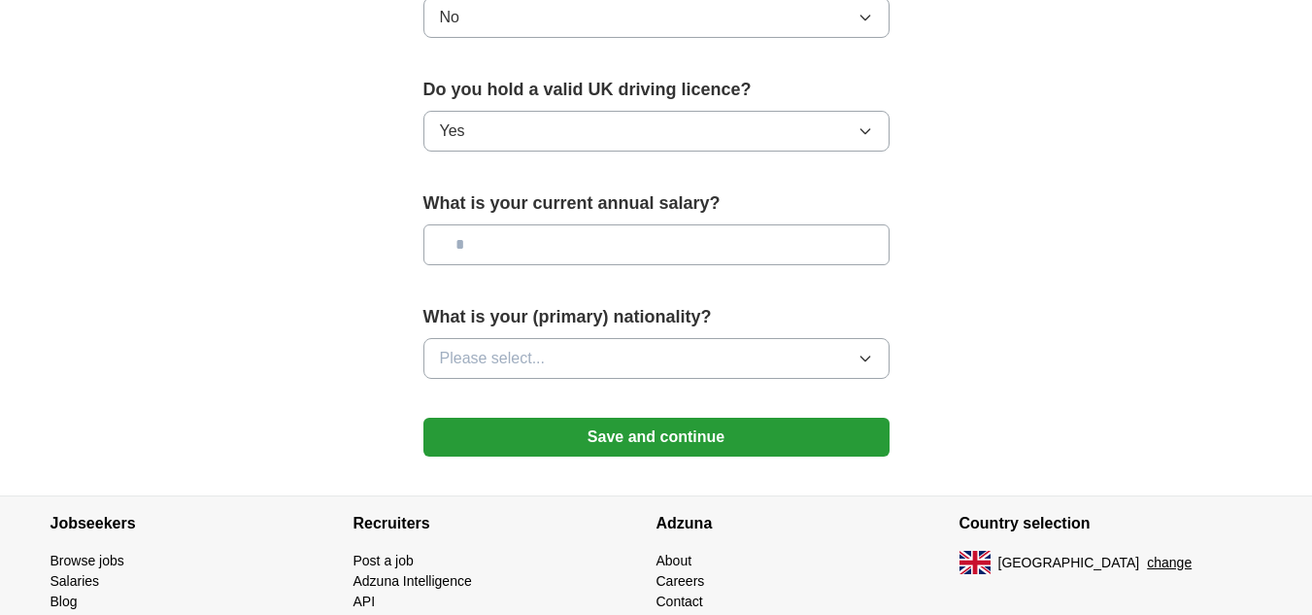
click at [504, 249] on input "text" at bounding box center [656, 244] width 466 height 41
click at [615, 365] on button "Please select..." at bounding box center [656, 358] width 466 height 41
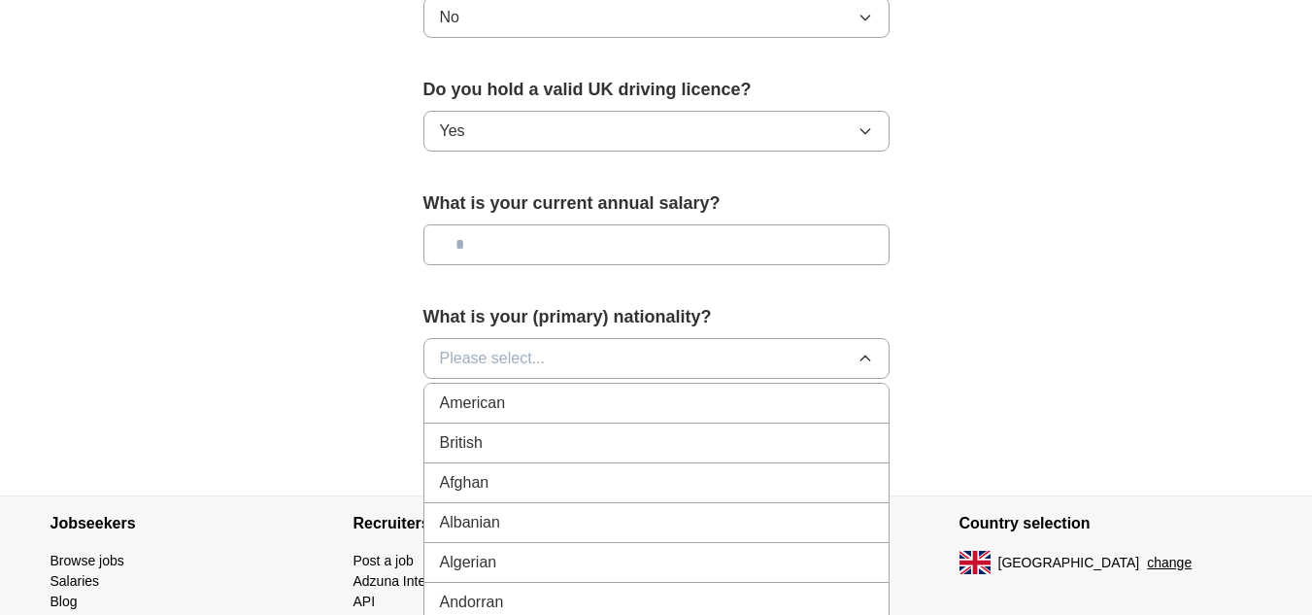
click at [524, 358] on span "Please select..." at bounding box center [493, 358] width 106 height 23
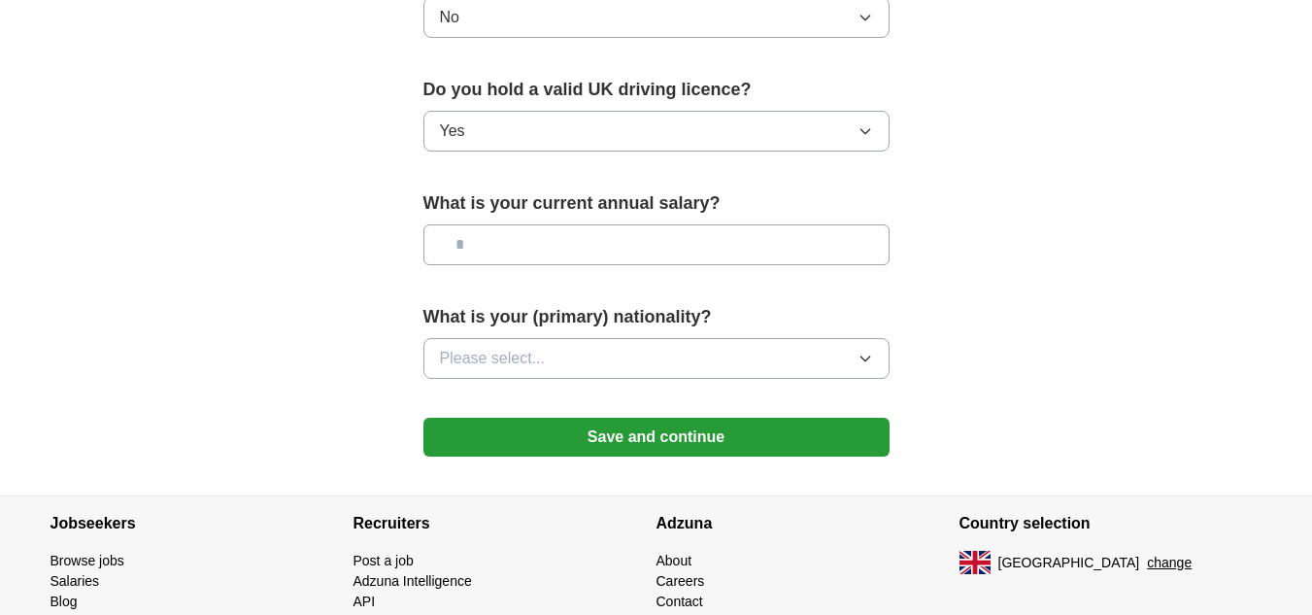
click at [830, 345] on button "Please select..." at bounding box center [656, 358] width 466 height 41
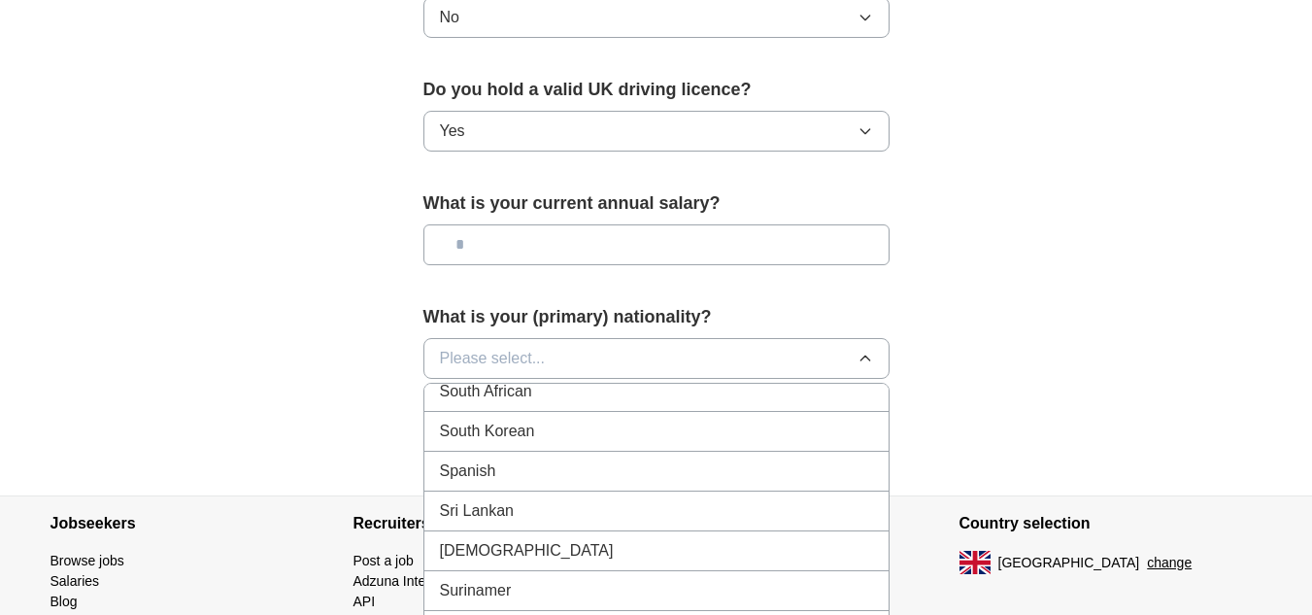
scroll to position [6507, 0]
click at [473, 505] on span "Sri Lankan" at bounding box center [477, 505] width 75 height 23
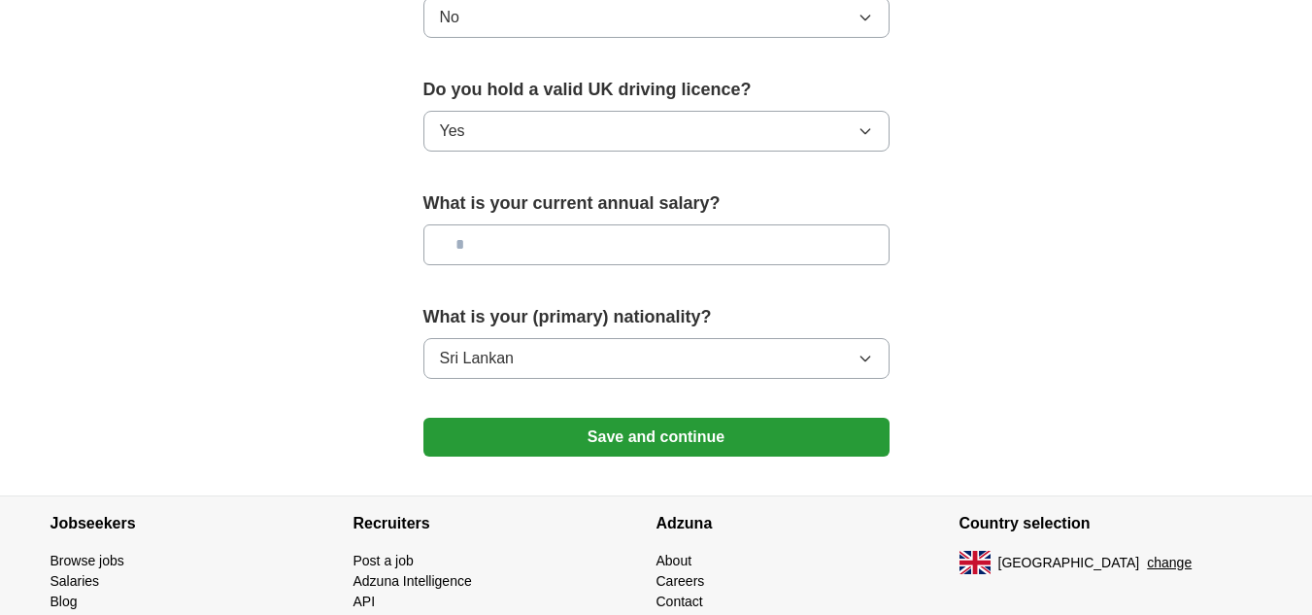
click at [792, 435] on button "Save and continue" at bounding box center [656, 437] width 466 height 39
